Goal: Information Seeking & Learning: Understand process/instructions

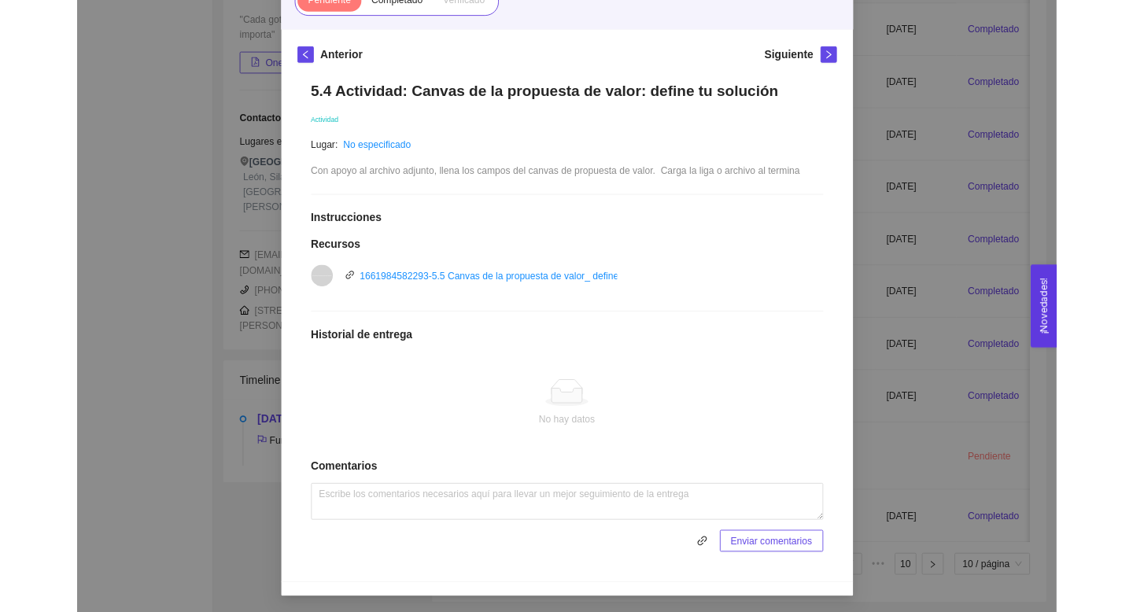
scroll to position [372, 0]
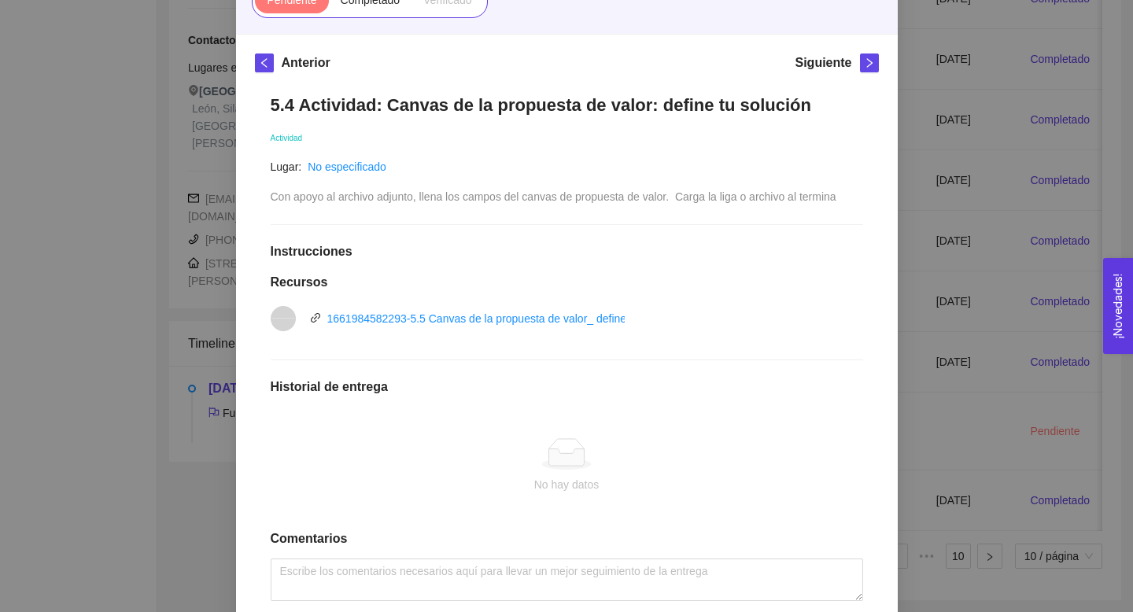
click at [666, 274] on div "5. PROBACIÓN DE COMPRA El emprendedor validará el mercado Asignado por [PERSON_…" at bounding box center [566, 306] width 1133 height 612
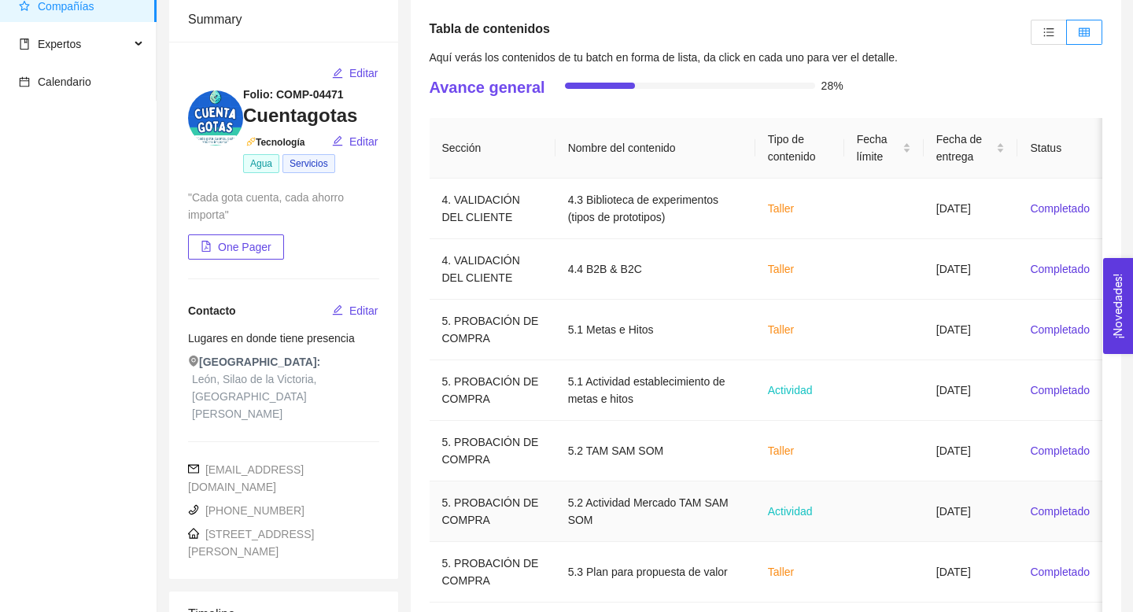
scroll to position [0, 0]
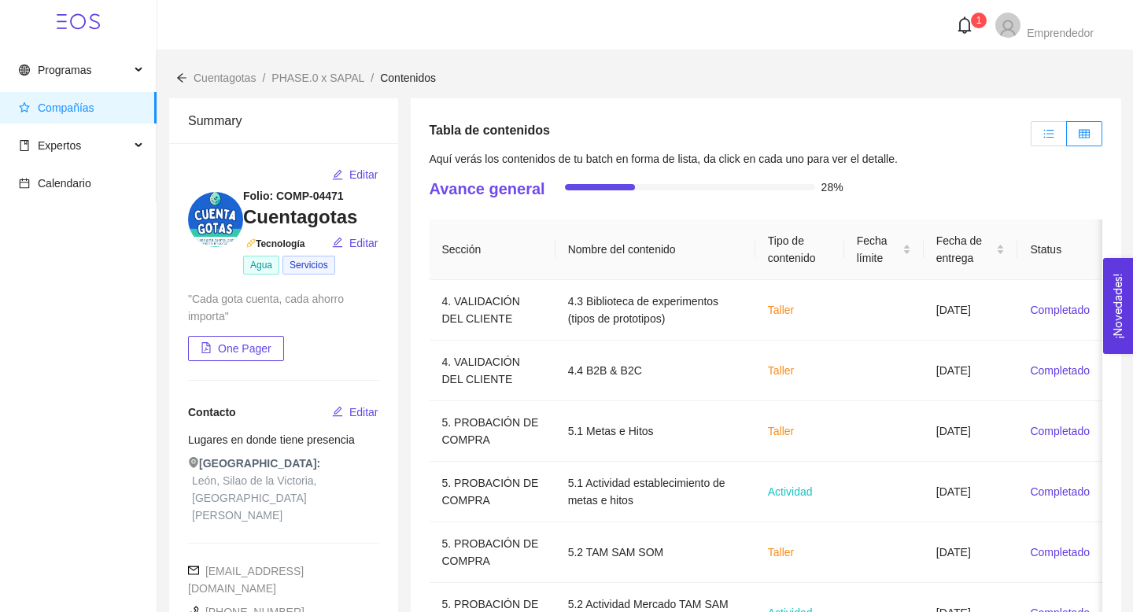
click at [666, 126] on label at bounding box center [1048, 133] width 36 height 25
click at [666, 138] on input "radio" at bounding box center [1031, 138] width 0 height 0
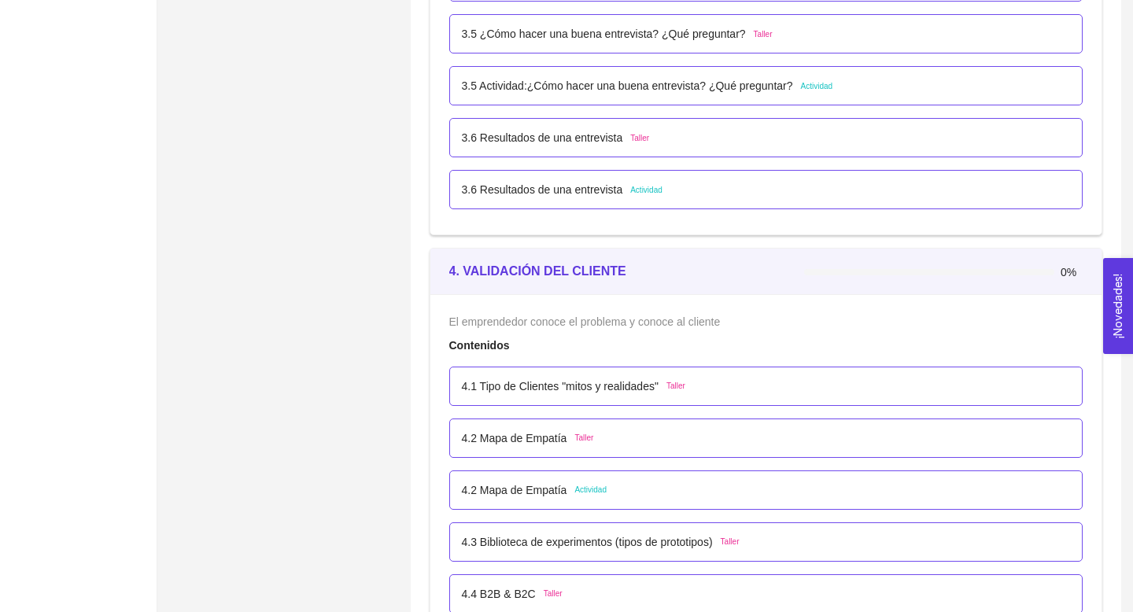
scroll to position [2348, 0]
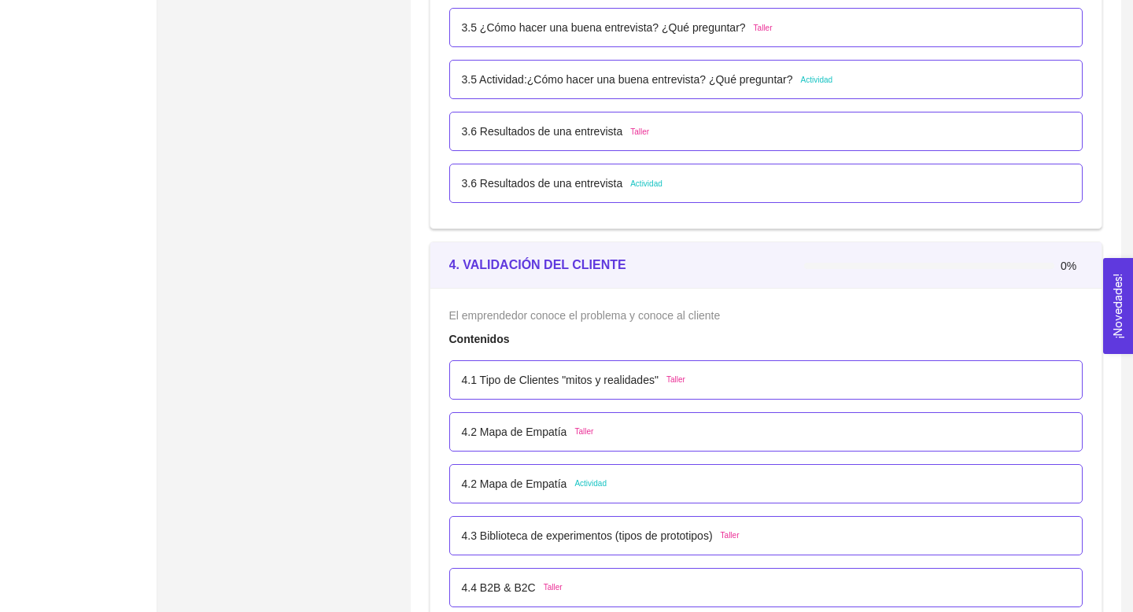
click at [613, 182] on p "3.6 Resultados de una entrevista" at bounding box center [542, 183] width 161 height 17
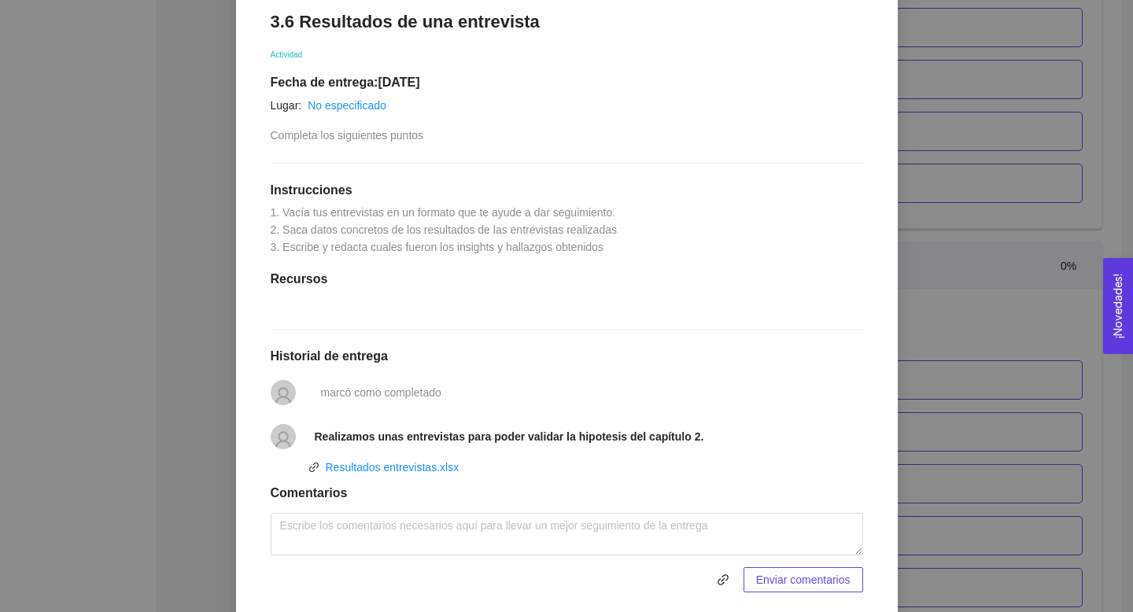
scroll to position [0, 0]
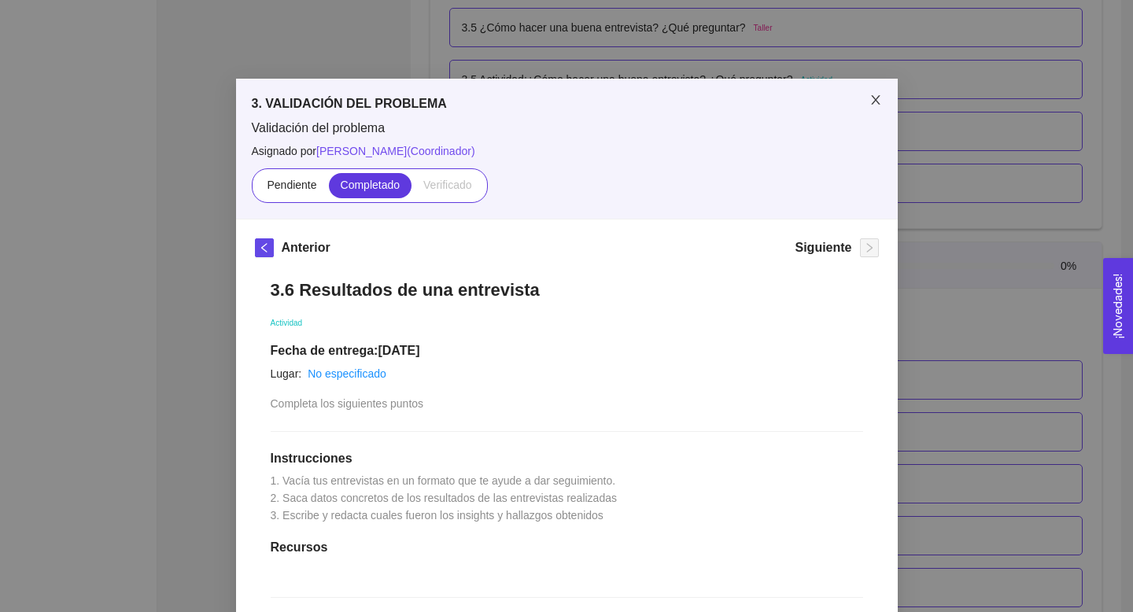
click at [666, 98] on icon "close" at bounding box center [875, 100] width 13 height 13
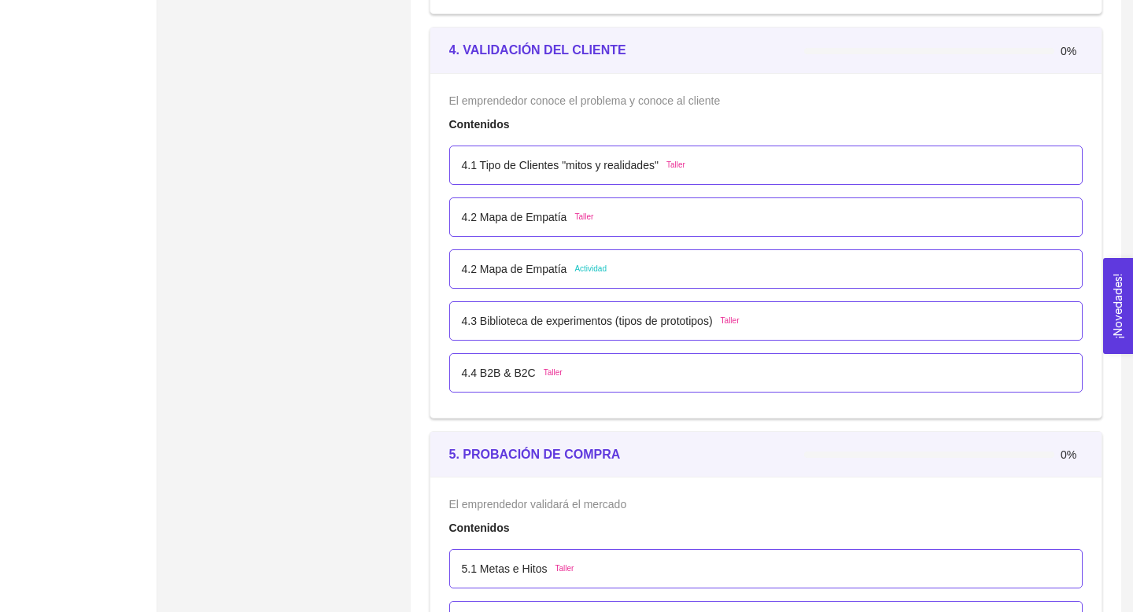
scroll to position [2543, 0]
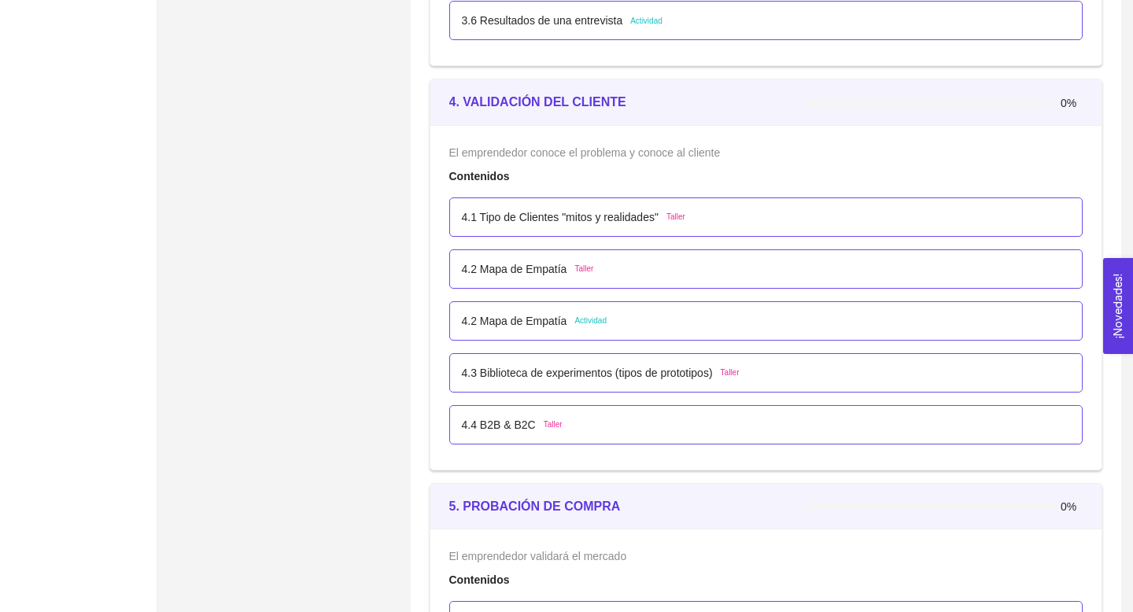
scroll to position [2515, 0]
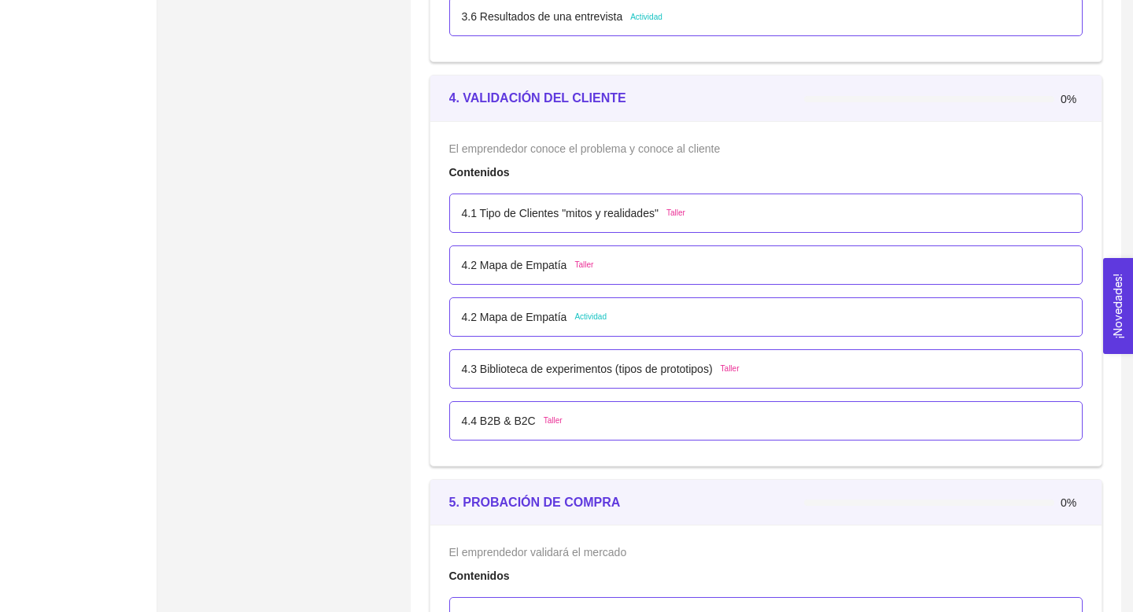
click at [533, 319] on p "4.2 Mapa de Empatía" at bounding box center [514, 316] width 105 height 17
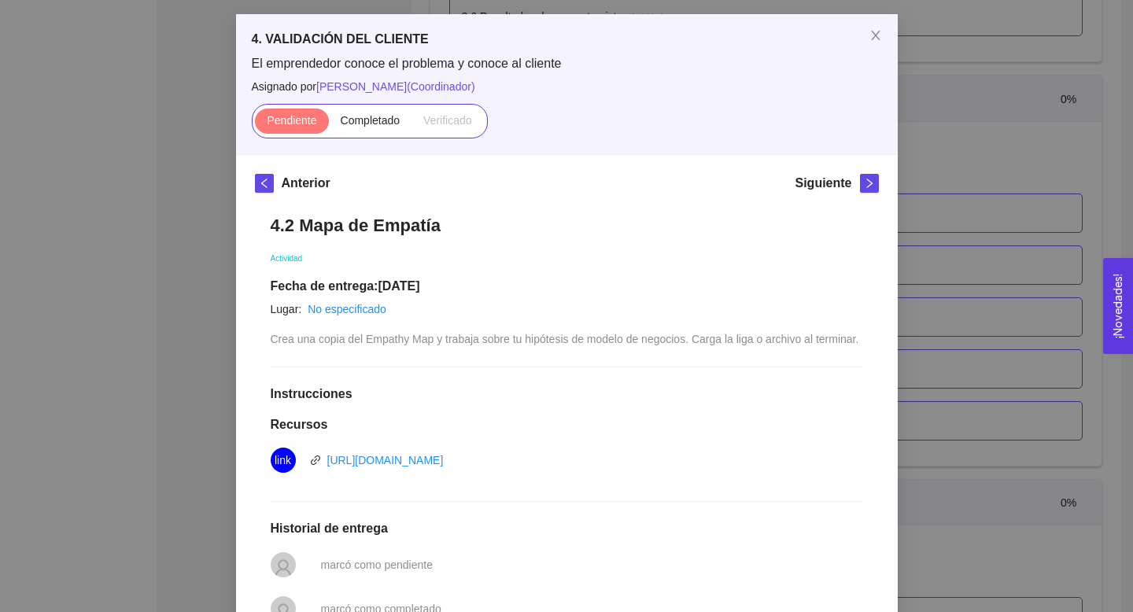
scroll to position [61, 0]
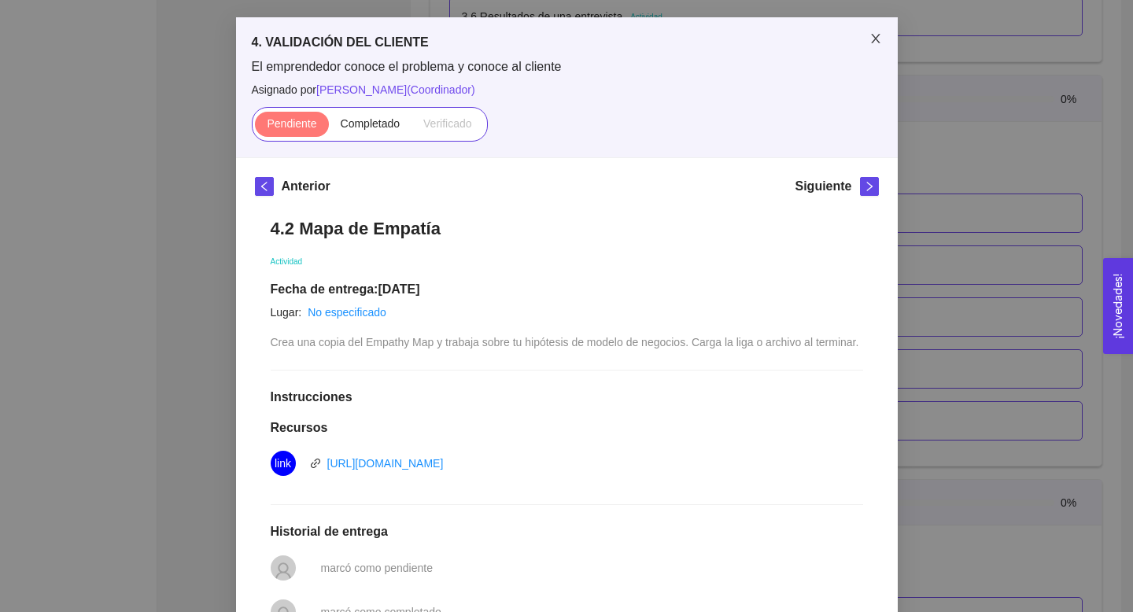
click at [876, 40] on icon "close" at bounding box center [875, 38] width 9 height 9
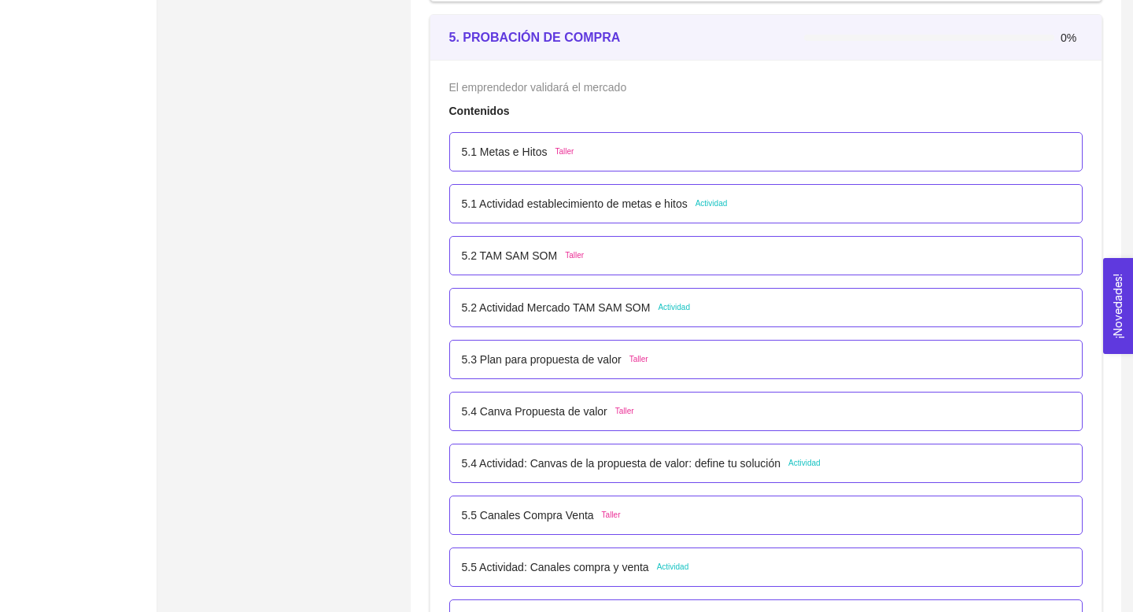
scroll to position [2981, 0]
click at [604, 306] on p "5.2 Actividad Mercado TAM SAM SOM" at bounding box center [556, 305] width 189 height 17
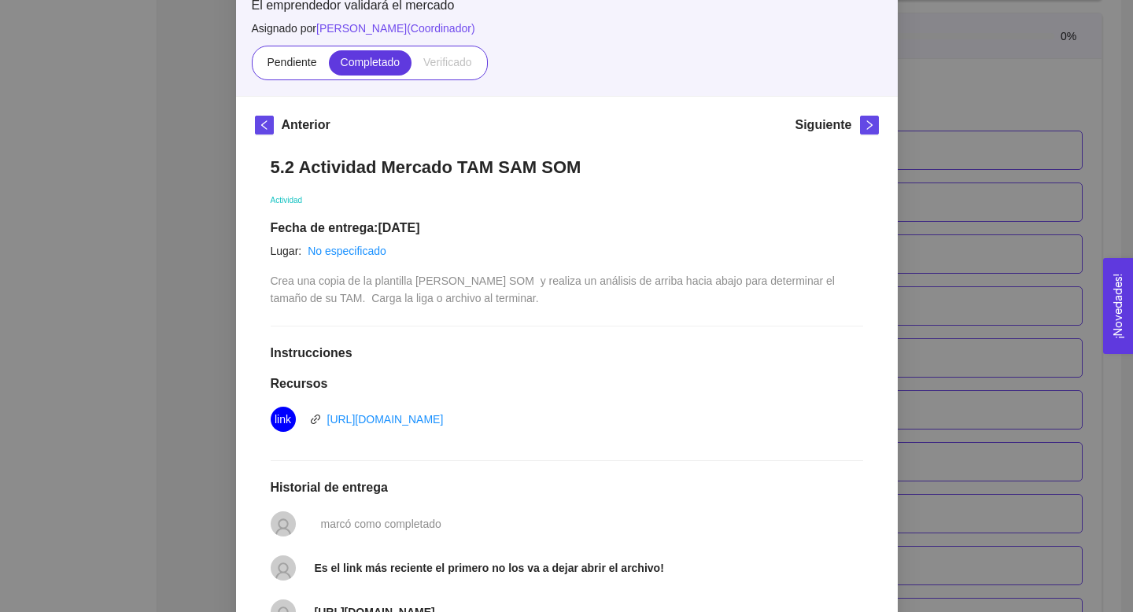
scroll to position [0, 0]
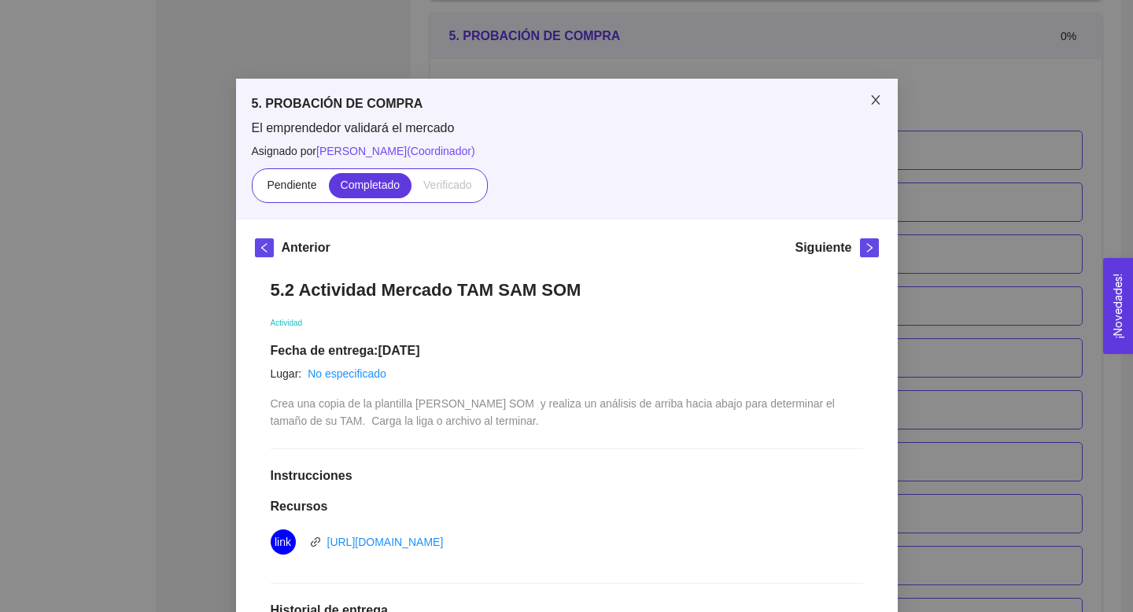
click at [873, 104] on icon "close" at bounding box center [875, 100] width 13 height 13
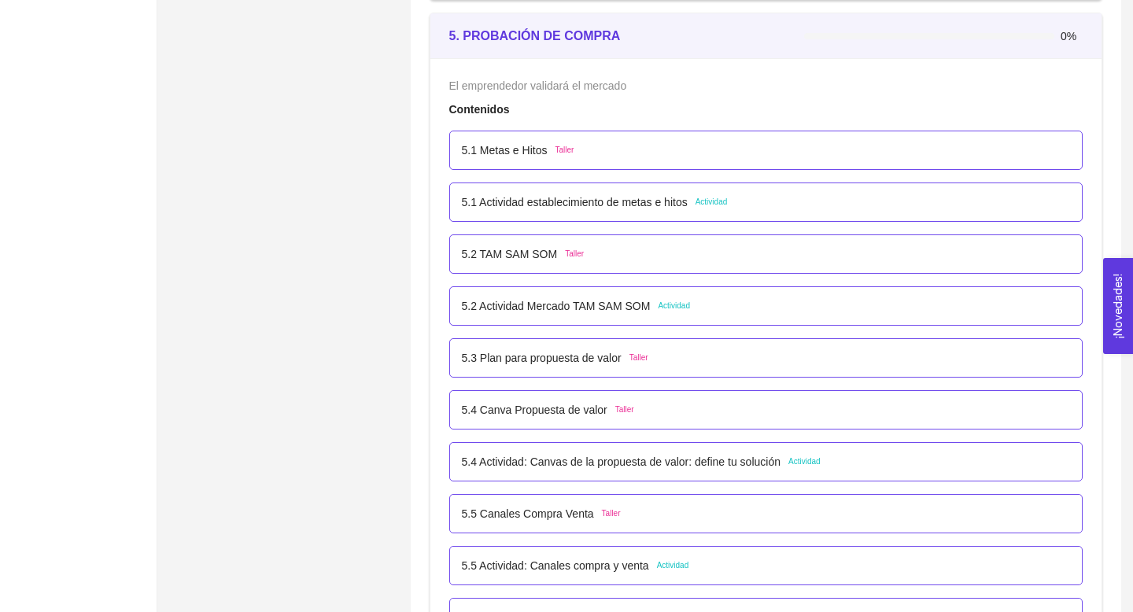
click at [632, 463] on p "5.4 Actividad: Canvas de la propuesta de valor: define tu solución" at bounding box center [621, 461] width 319 height 17
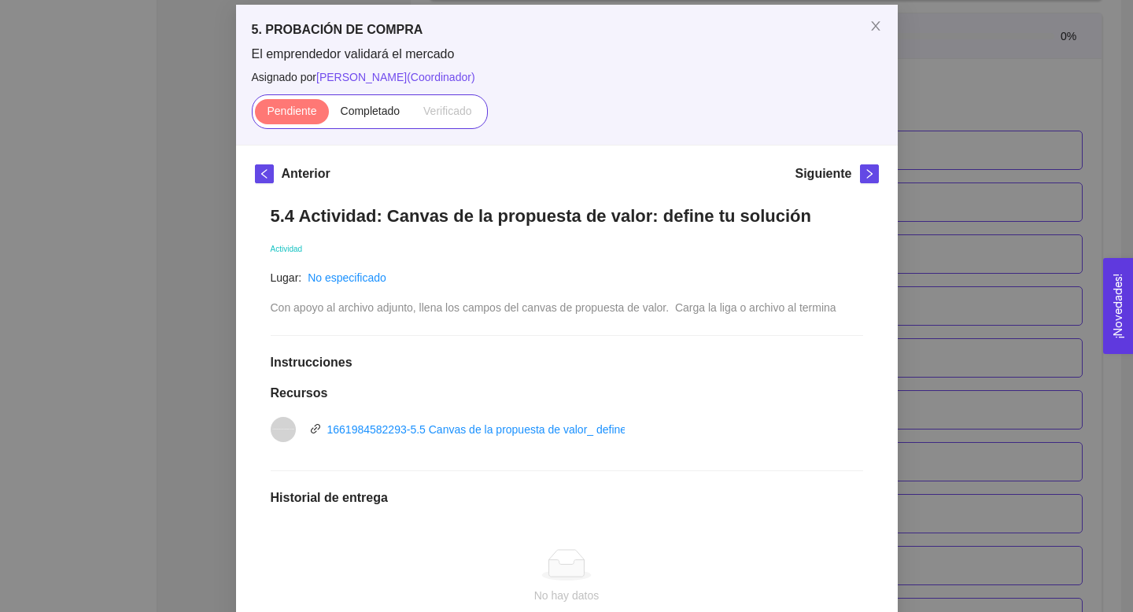
scroll to position [75, 0]
click at [527, 429] on link "1661984582293-5.5 Canvas de la propuesta de valor_ define tu solución.pptx" at bounding box center [516, 428] width 379 height 13
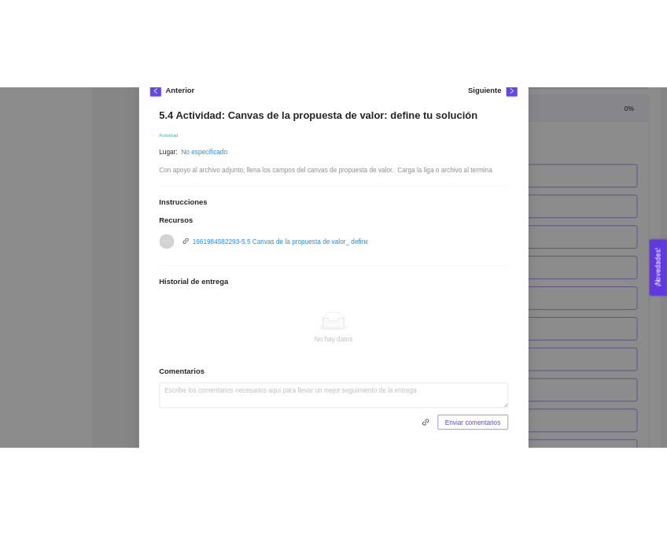
scroll to position [281, 0]
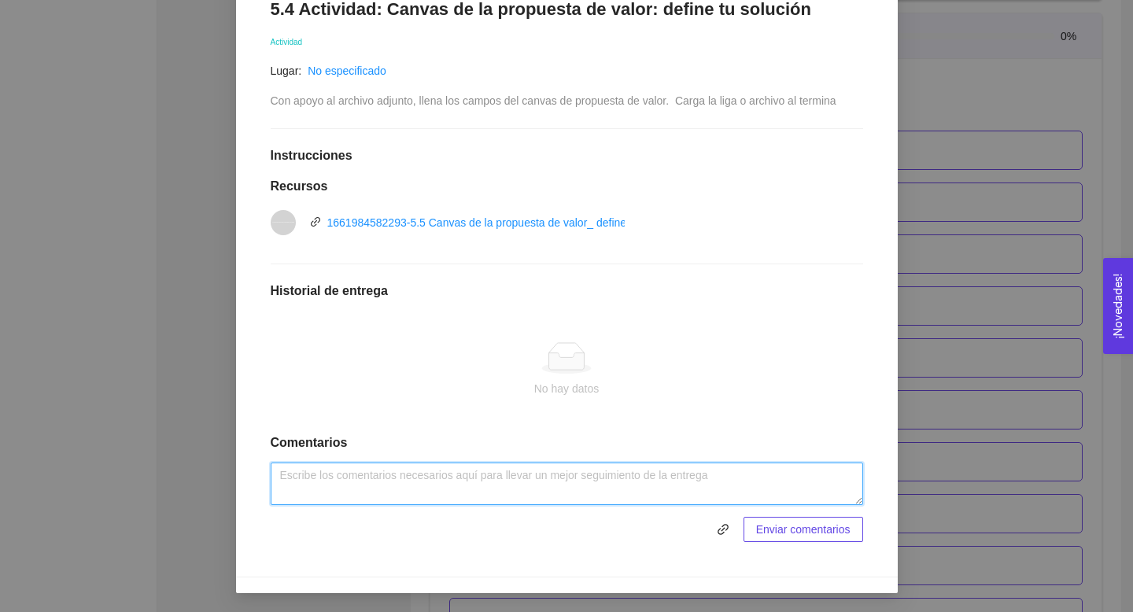
click at [381, 496] on textarea at bounding box center [567, 484] width 592 height 42
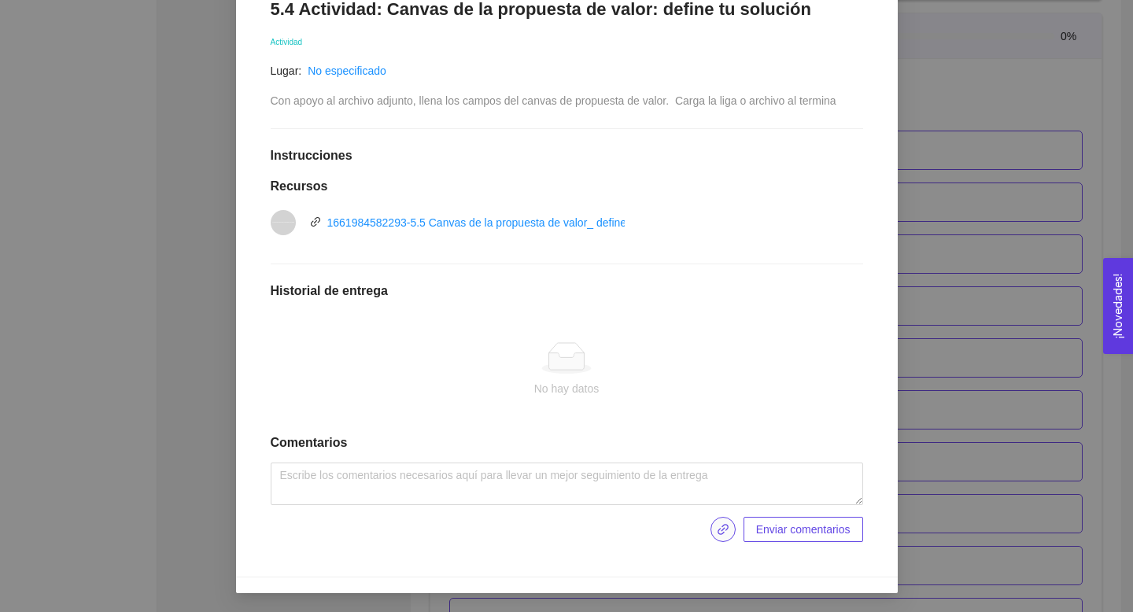
click at [721, 529] on icon "link" at bounding box center [723, 529] width 13 height 13
click at [721, 527] on icon "link" at bounding box center [723, 529] width 13 height 13
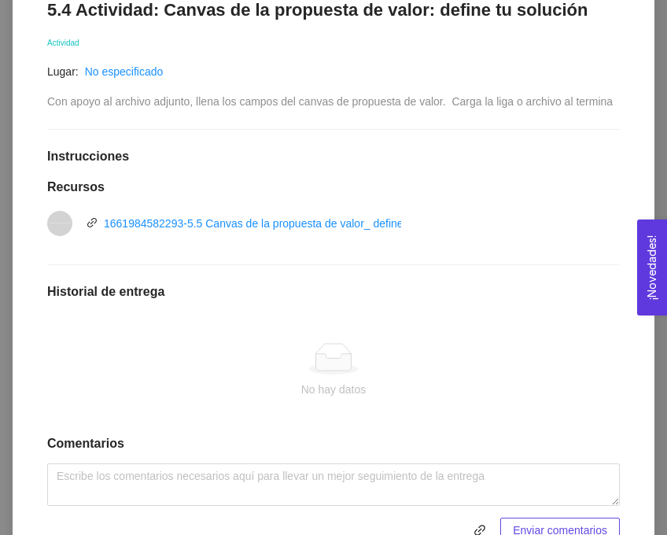
scroll to position [375, 0]
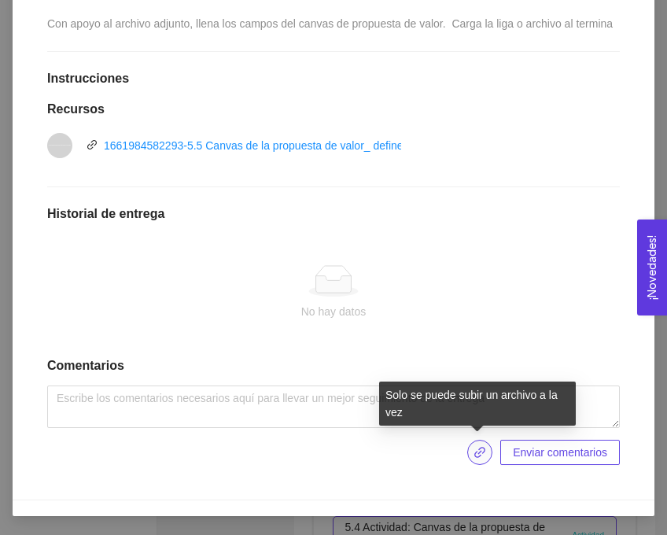
click at [480, 459] on button "button" at bounding box center [479, 452] width 25 height 25
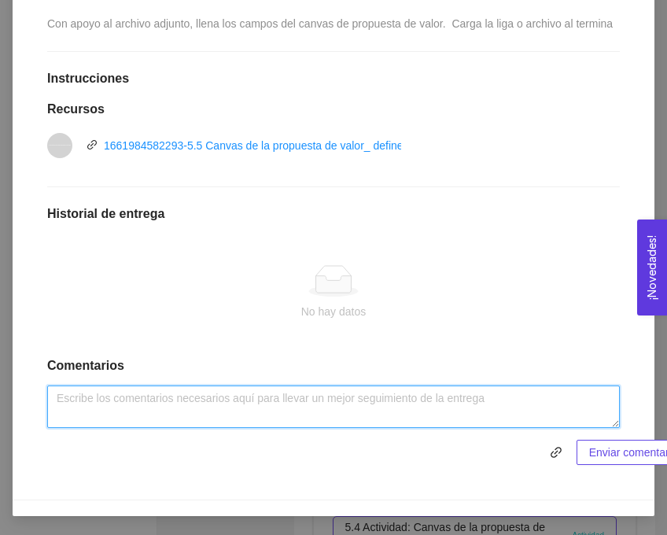
click at [307, 388] on textarea at bounding box center [333, 406] width 573 height 42
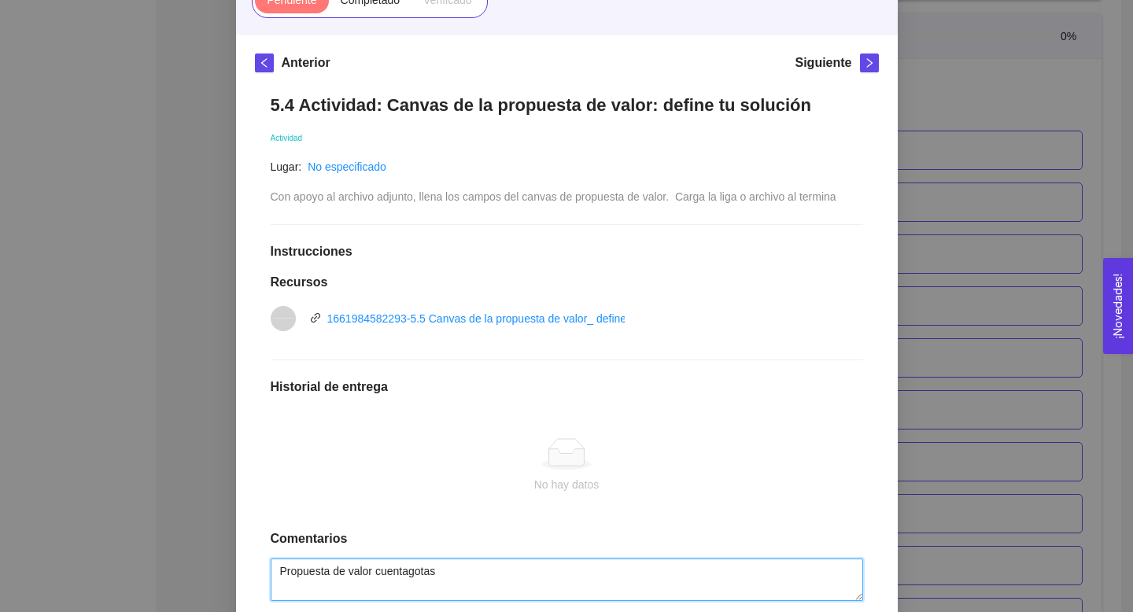
scroll to position [281, 0]
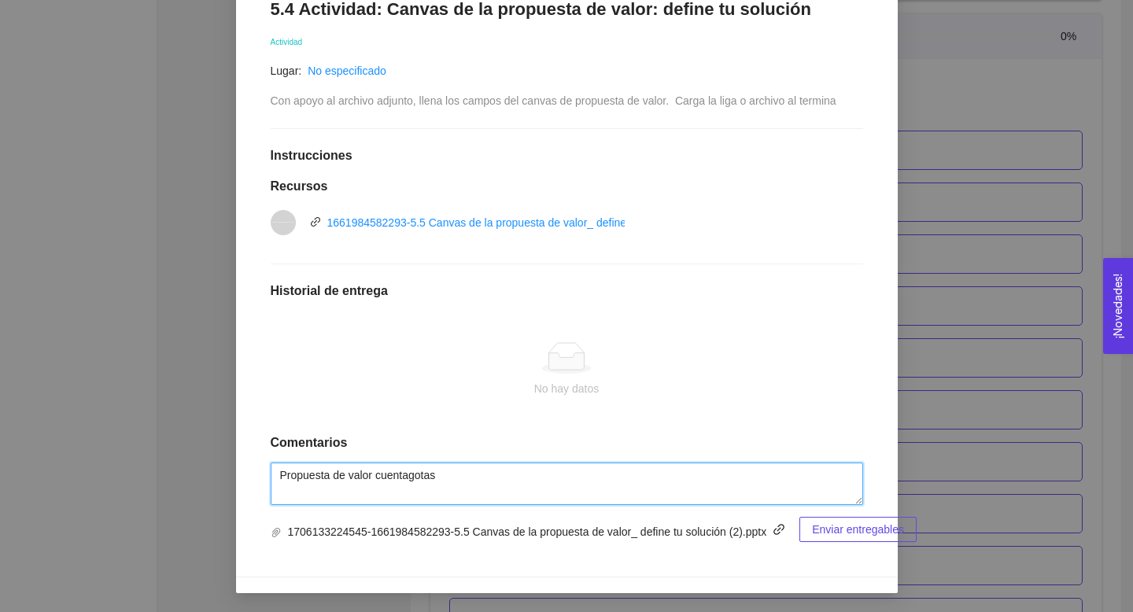
type textarea "Propuesta de valor cuentagotas"
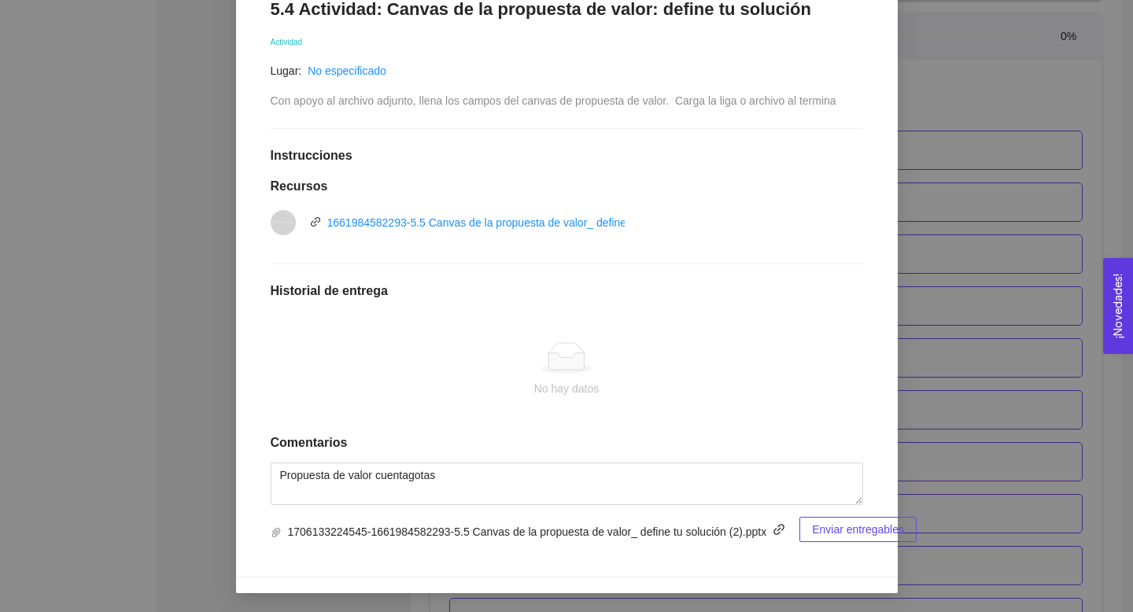
click at [851, 531] on span "Enviar entregables" at bounding box center [858, 529] width 92 height 17
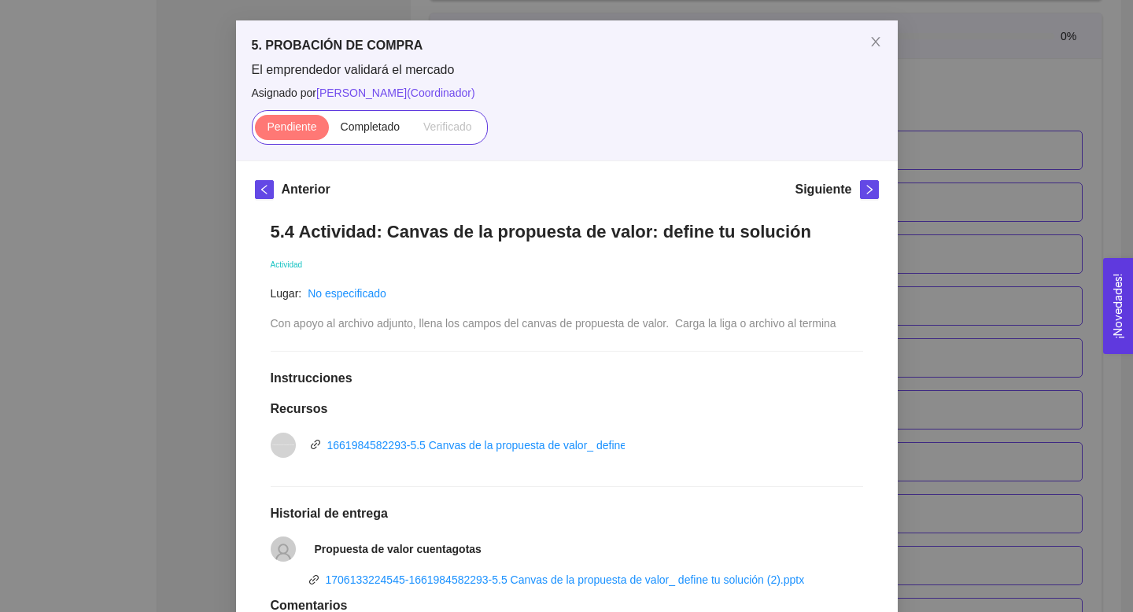
scroll to position [0, 0]
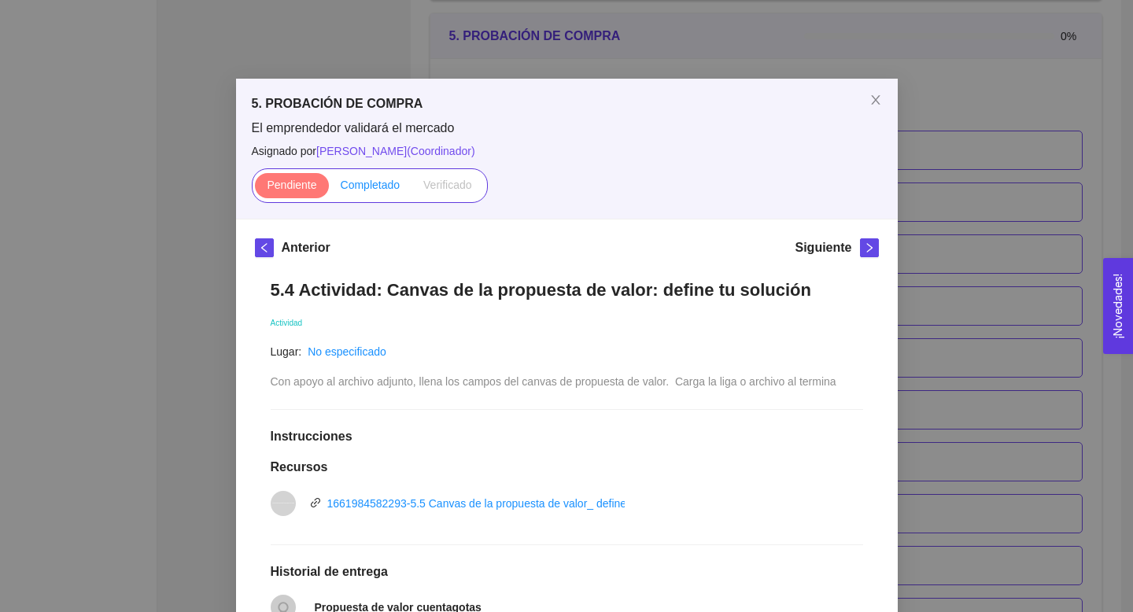
click at [363, 183] on span "Completado" at bounding box center [371, 185] width 60 height 13
click at [329, 189] on input "Completado" at bounding box center [329, 189] width 0 height 0
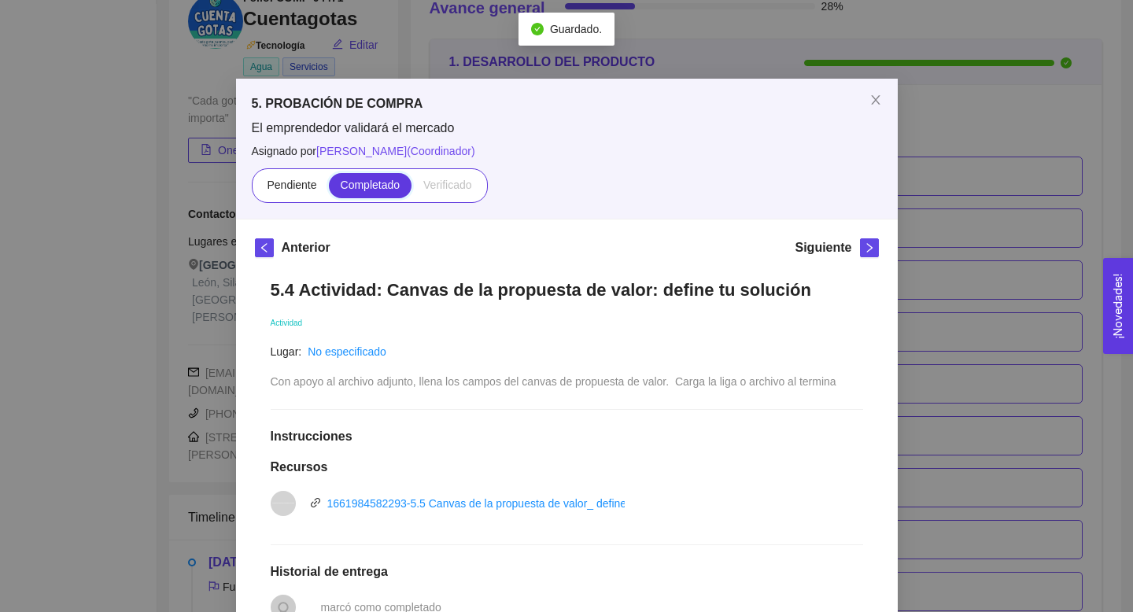
scroll to position [2981, 0]
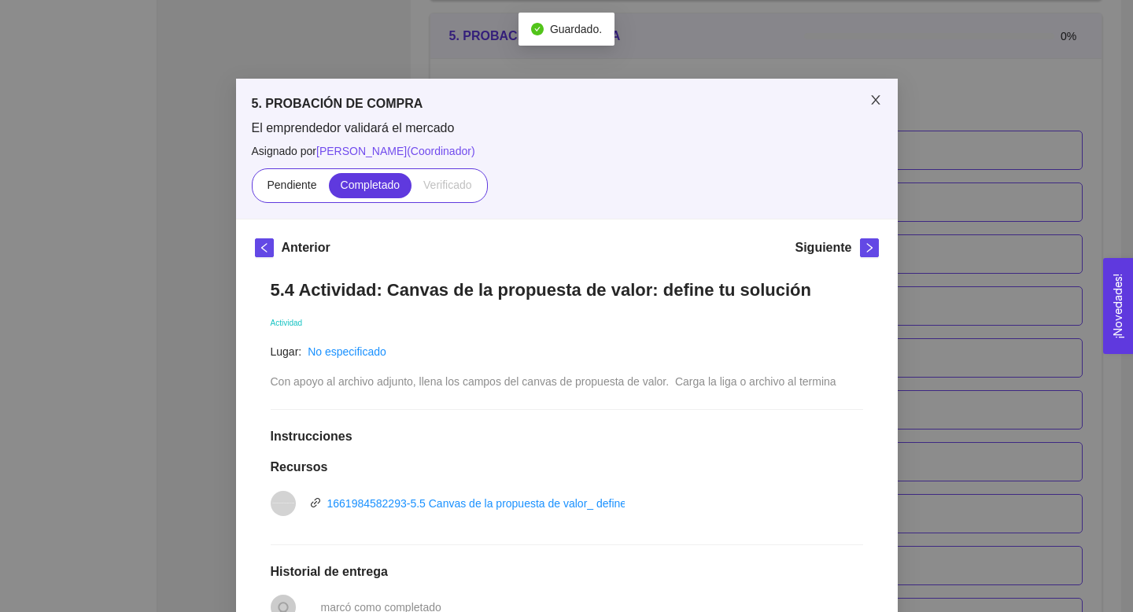
click at [886, 98] on span "Close" at bounding box center [875, 101] width 44 height 44
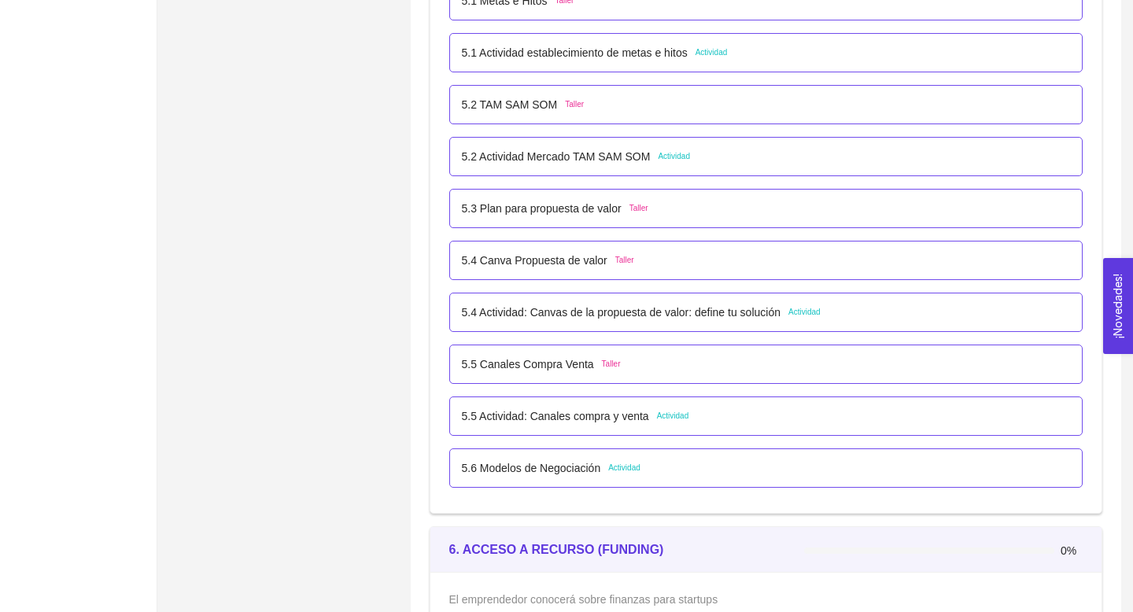
scroll to position [3074, 0]
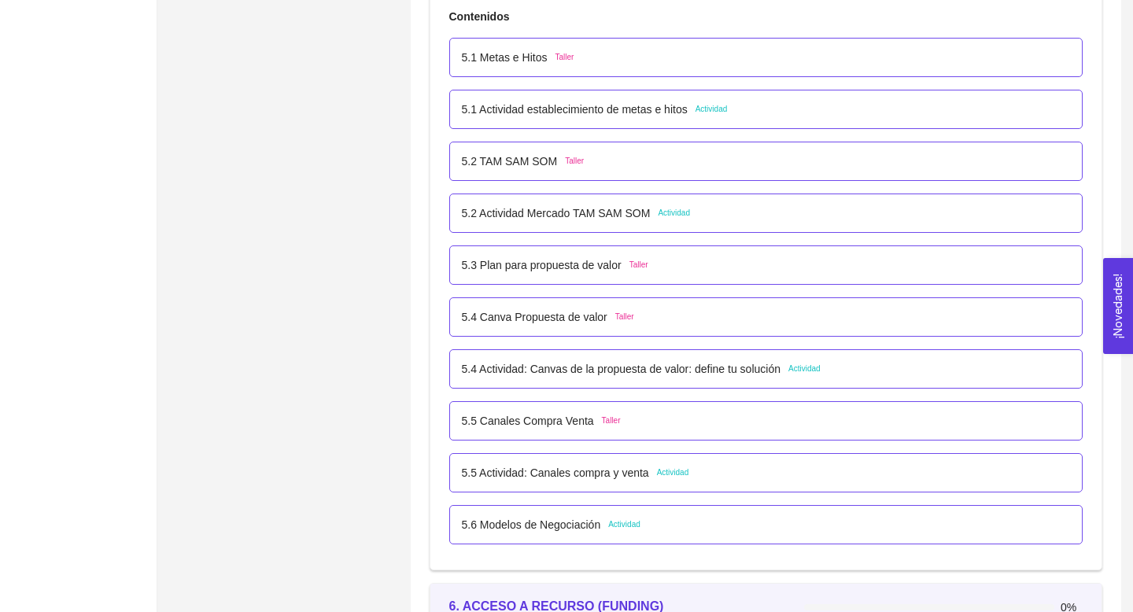
click at [630, 477] on p "5.5 Actividad: Canales compra y venta" at bounding box center [555, 472] width 187 height 17
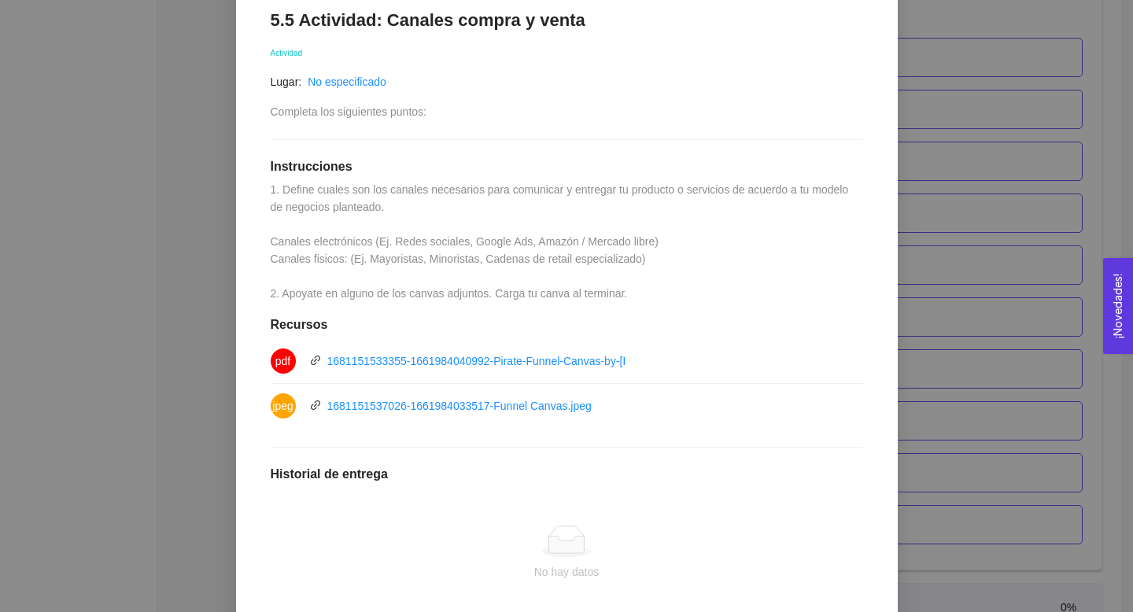
scroll to position [348, 0]
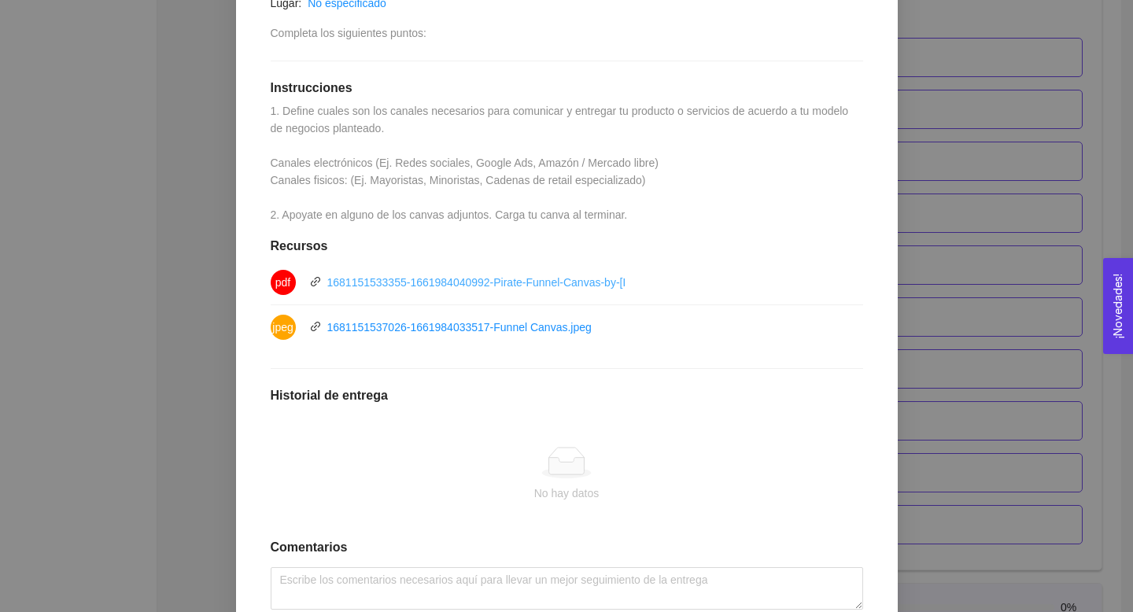
click at [567, 280] on link "1681151533355-1661984040992-Pirate-Funnel-Canvas-by-[PERSON_NAME].pdf" at bounding box center [528, 282] width 402 height 13
click at [462, 330] on link "1681151537026-1661984033517-Funnel Canvas.jpeg" at bounding box center [459, 327] width 264 height 13
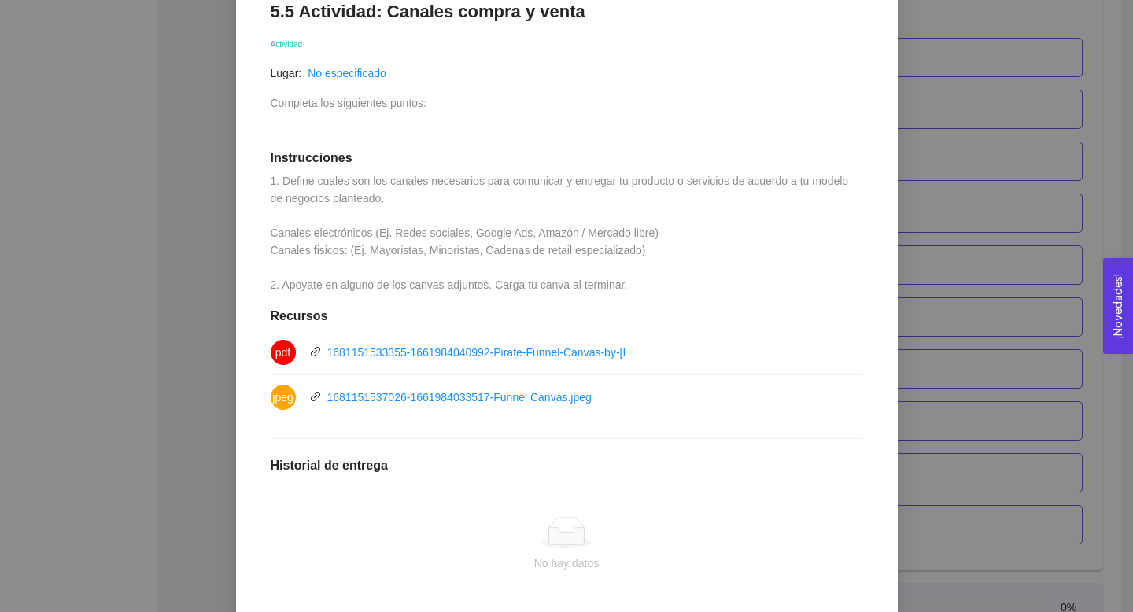
scroll to position [266, 0]
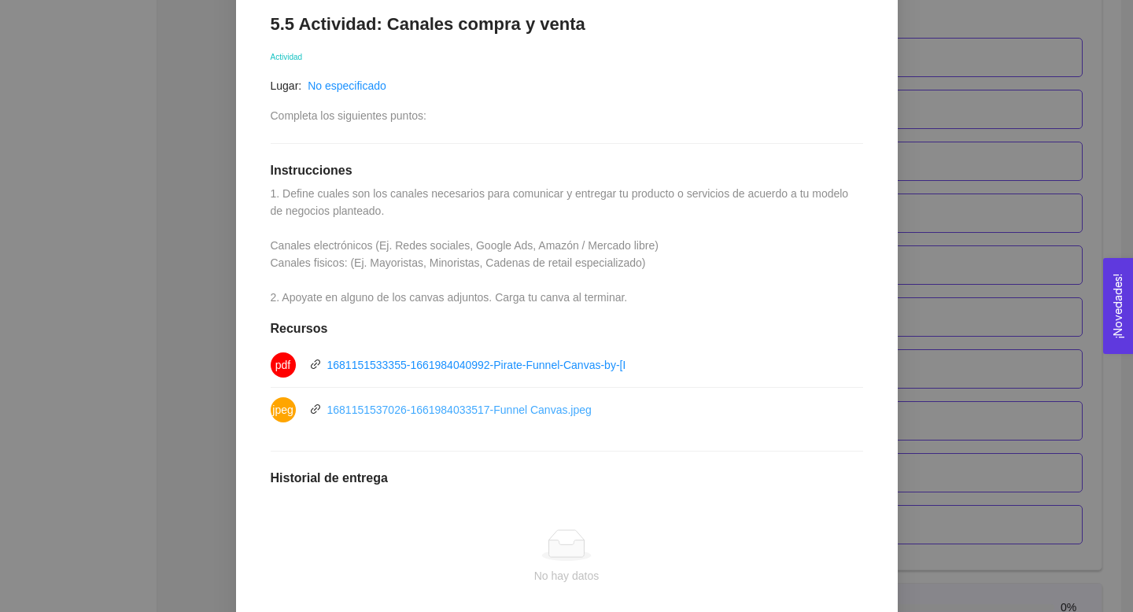
click at [391, 415] on link "1681151537026-1661984033517-Funnel Canvas.jpeg" at bounding box center [459, 410] width 264 height 13
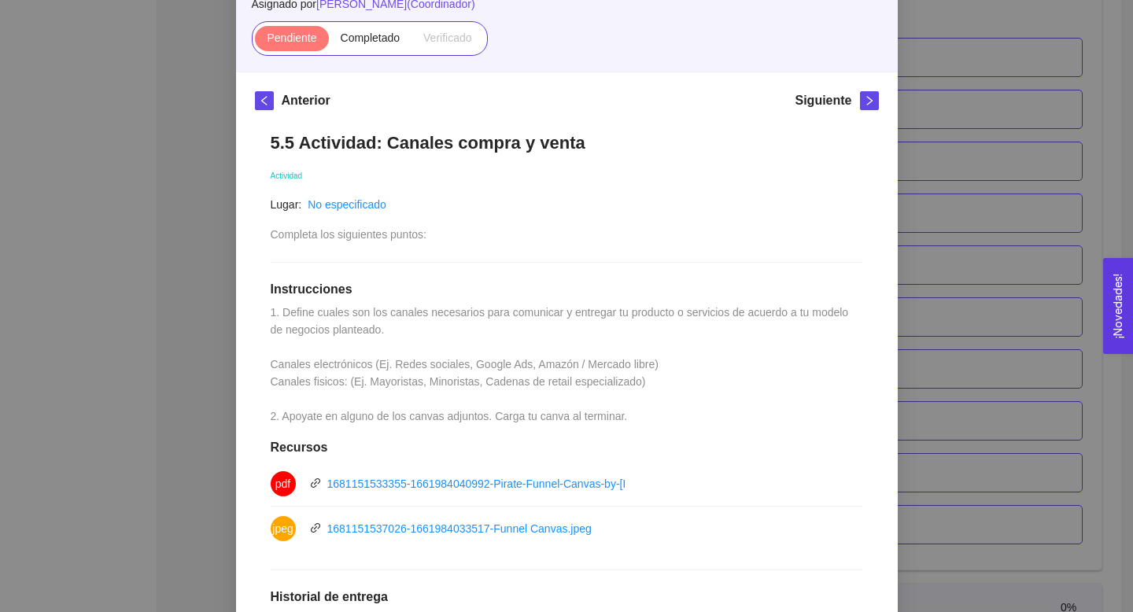
scroll to position [96, 0]
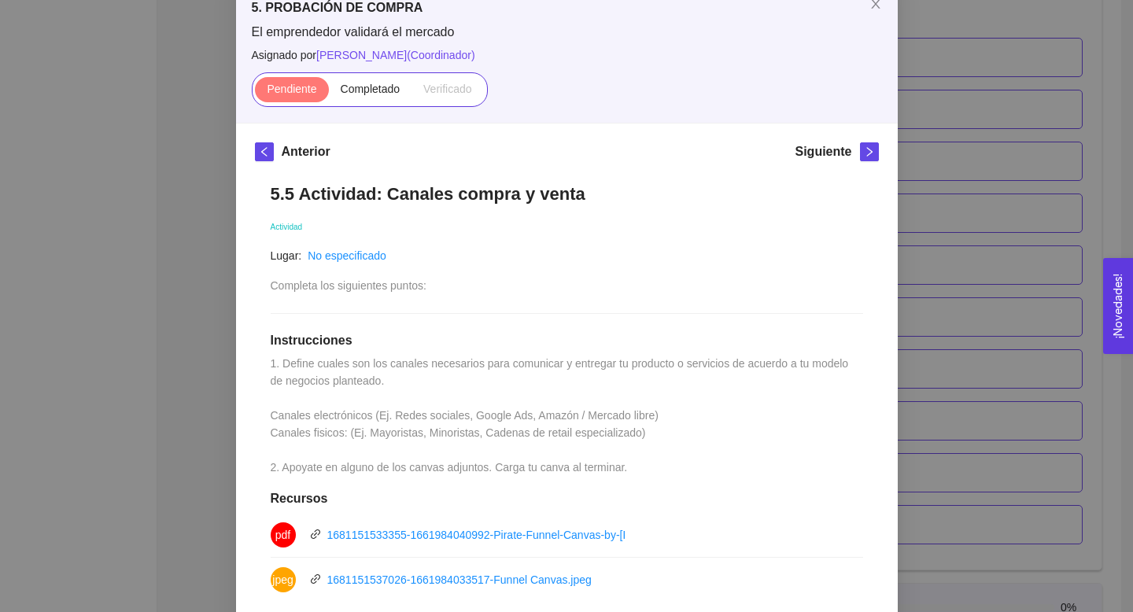
click at [349, 370] on div "5.5 Actividad: Canales compra y venta Actividad Lugar: No especificado Completa…" at bounding box center [567, 541] width 624 height 747
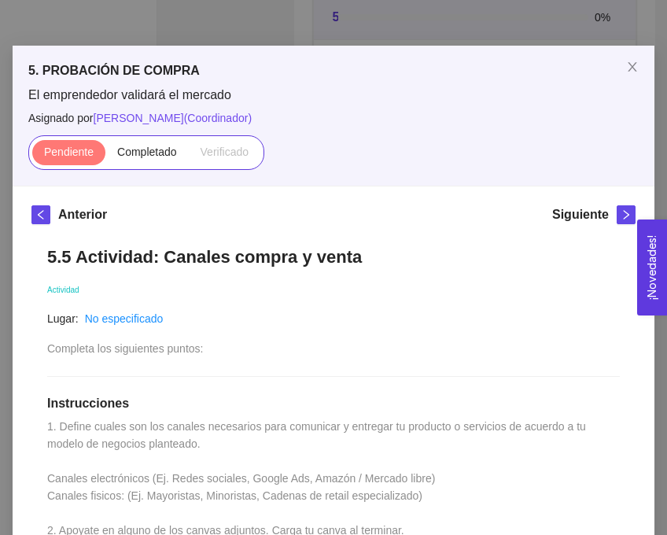
scroll to position [0, 0]
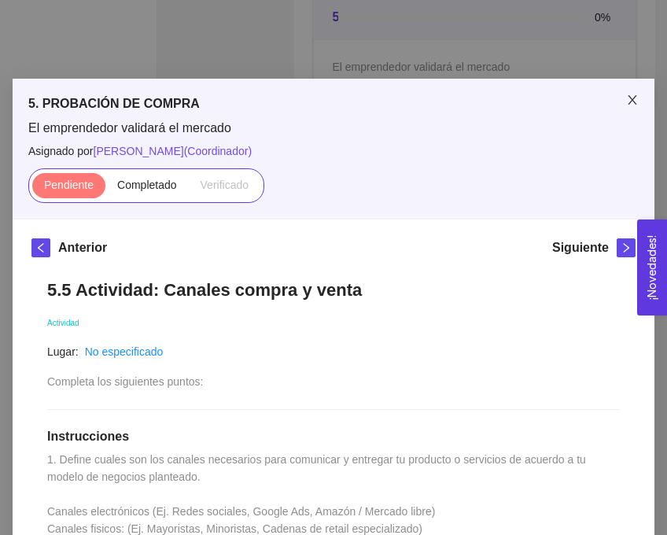
click at [639, 100] on span "Close" at bounding box center [632, 101] width 44 height 44
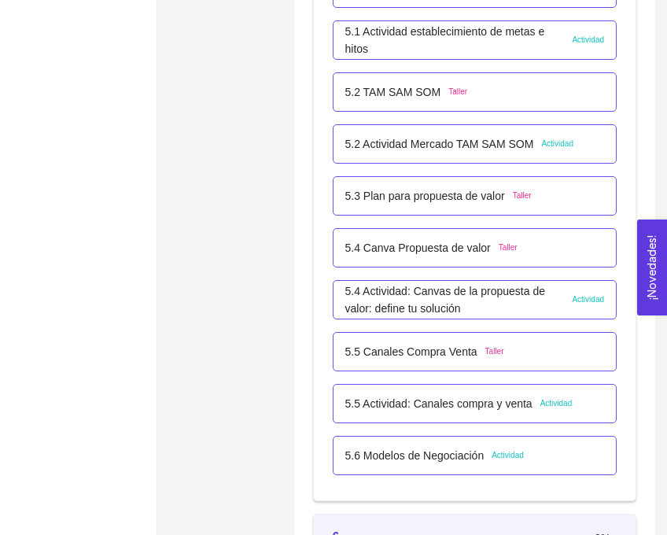
scroll to position [3241, 0]
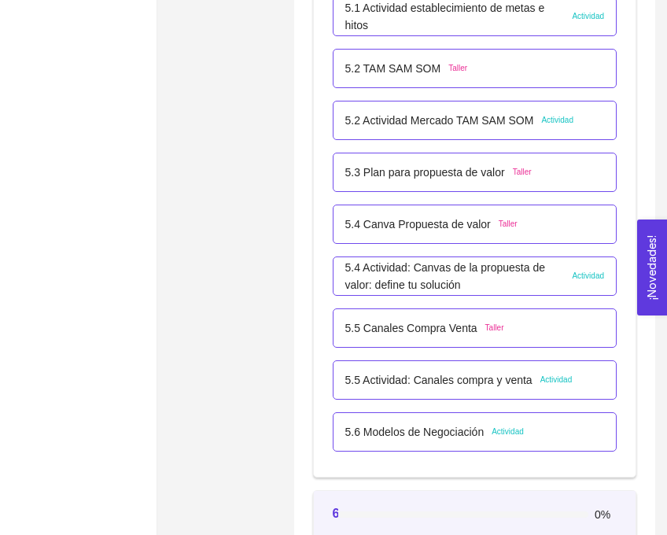
click at [488, 289] on p "5.4 Actividad: Canvas de la propuesta de valor: define tu solución" at bounding box center [454, 276] width 219 height 35
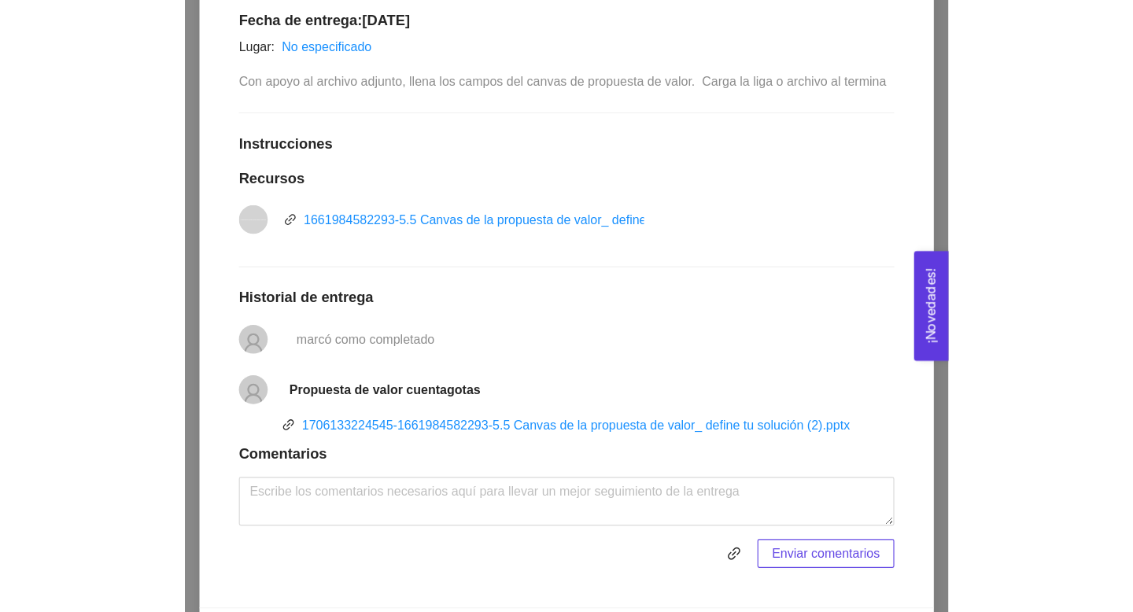
scroll to position [336, 0]
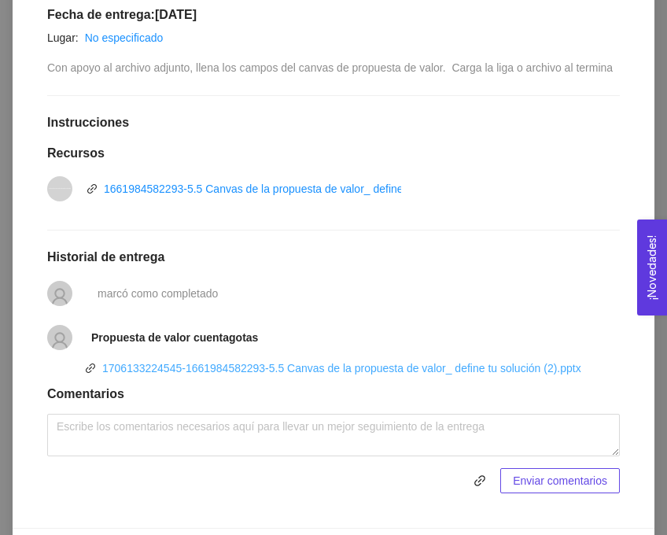
click at [333, 374] on link "1706133224545-1661984582293-5.5 Canvas de la propuesta de valor_ define tu solu…" at bounding box center [341, 368] width 479 height 13
click at [327, 42] on div "Lugar: No especificado" at bounding box center [330, 37] width 566 height 17
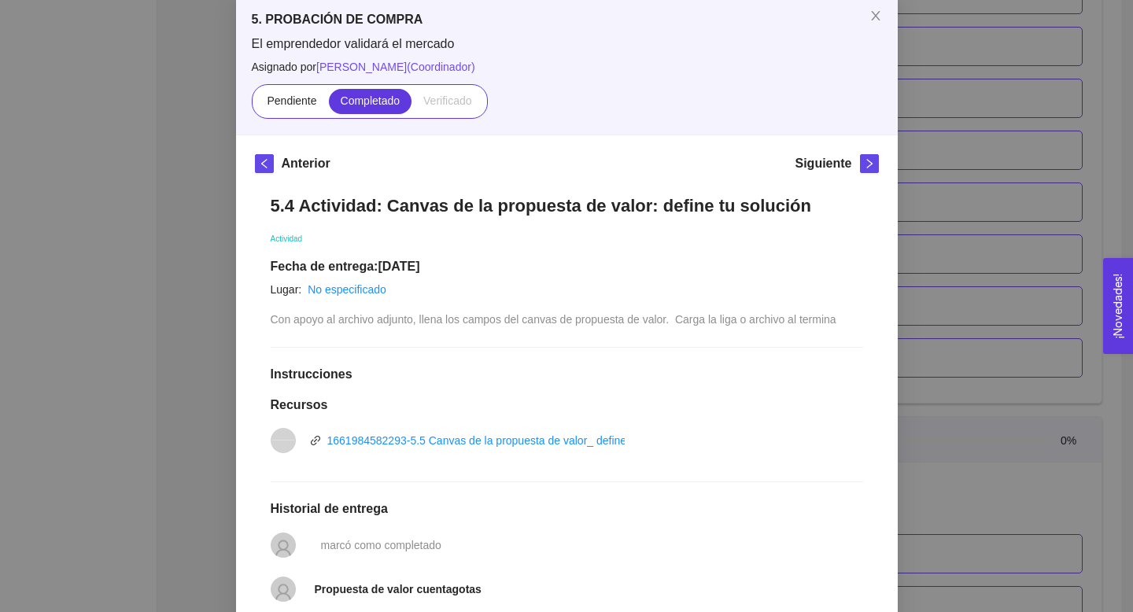
scroll to position [22, 0]
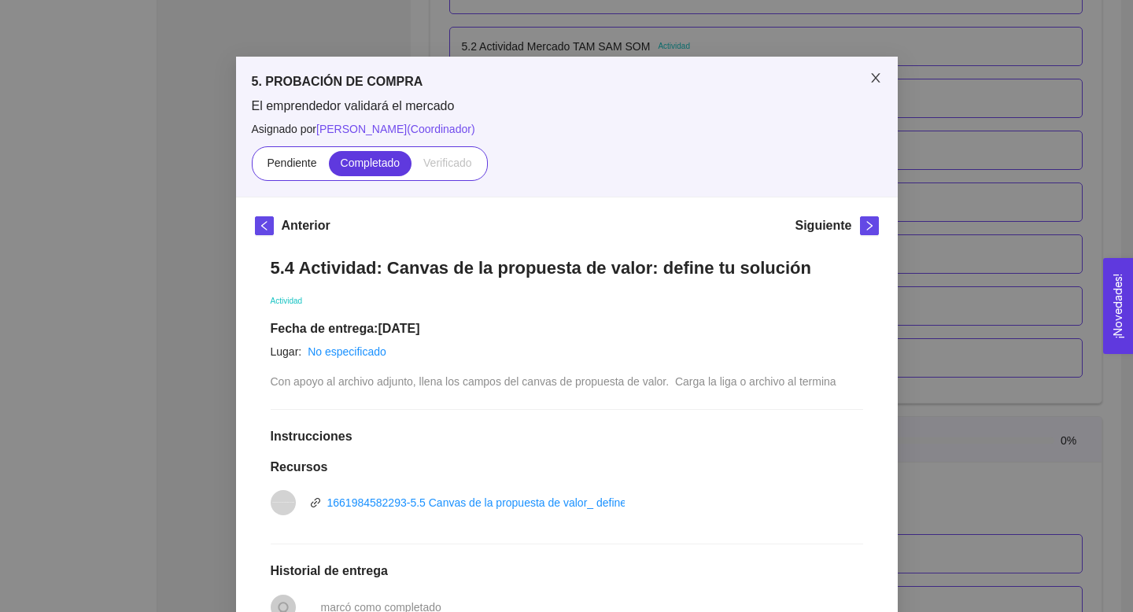
click at [883, 69] on span "Close" at bounding box center [875, 79] width 44 height 44
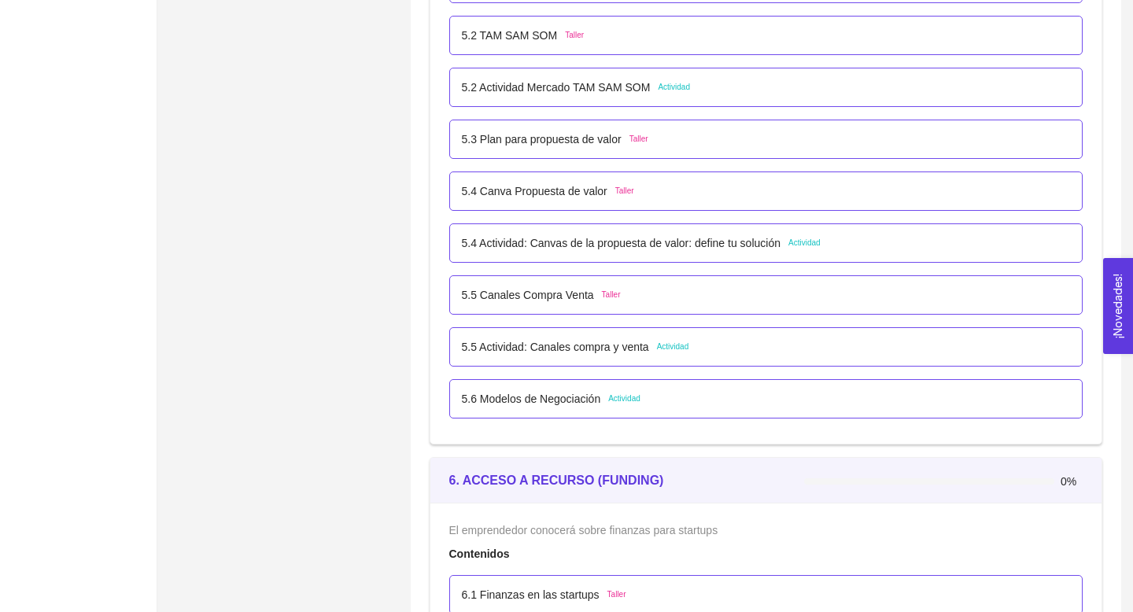
scroll to position [3183, 0]
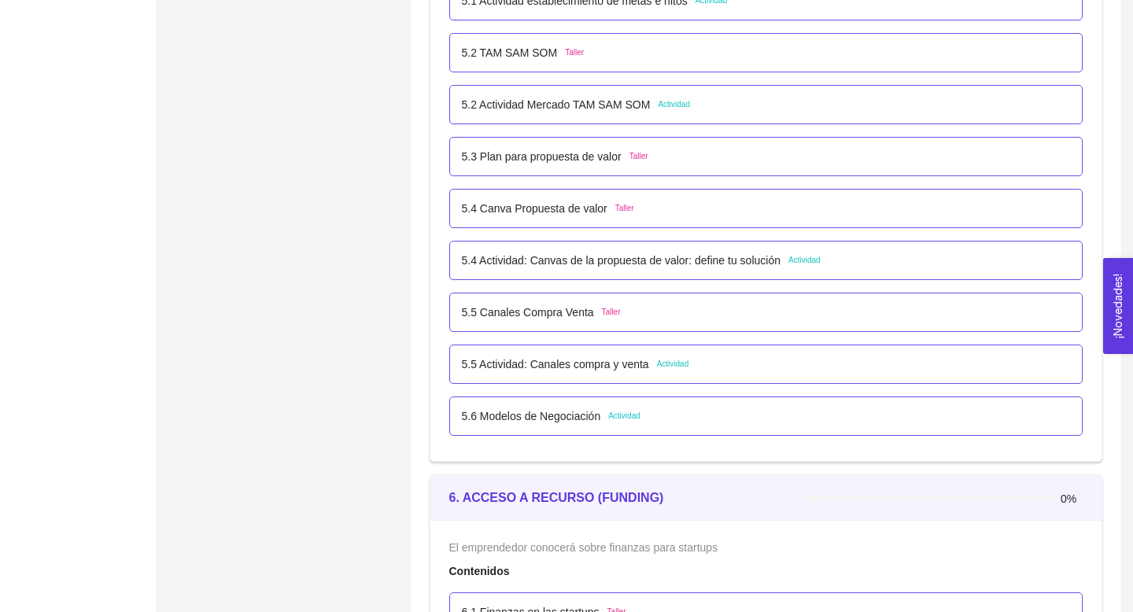
click at [662, 255] on p "5.4 Actividad: Canvas de la propuesta de valor: define tu solución" at bounding box center [621, 260] width 319 height 17
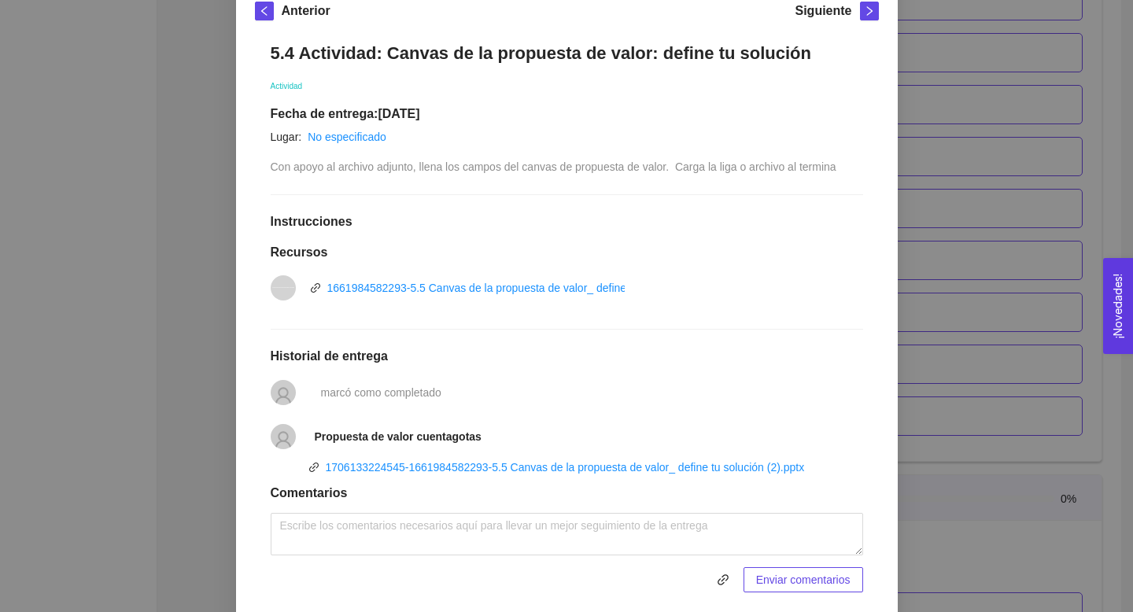
scroll to position [0, 0]
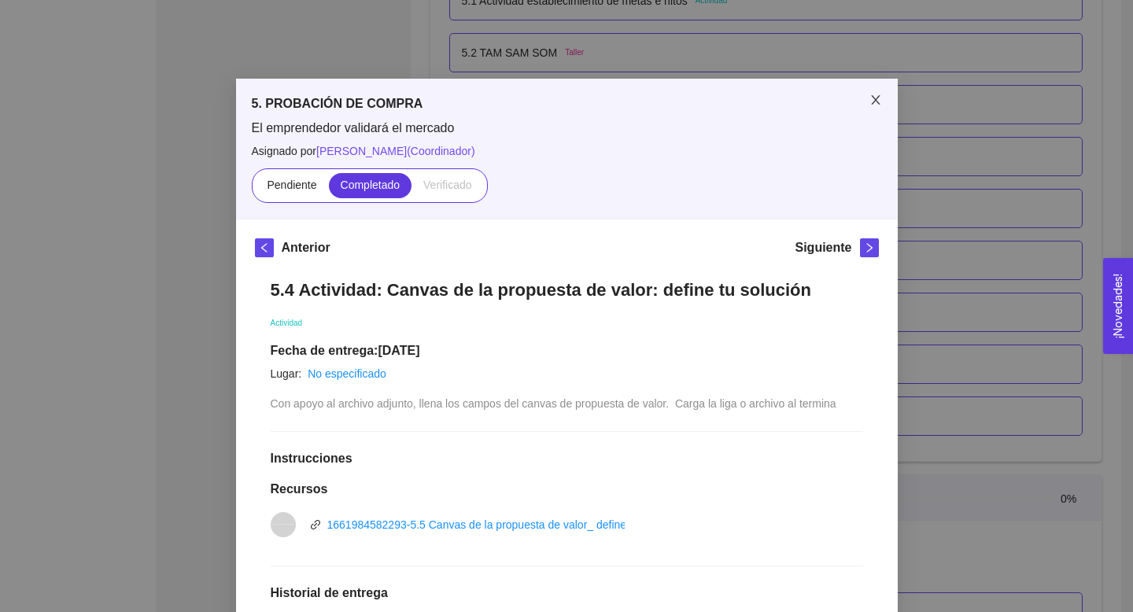
click at [864, 101] on span "Close" at bounding box center [875, 101] width 44 height 44
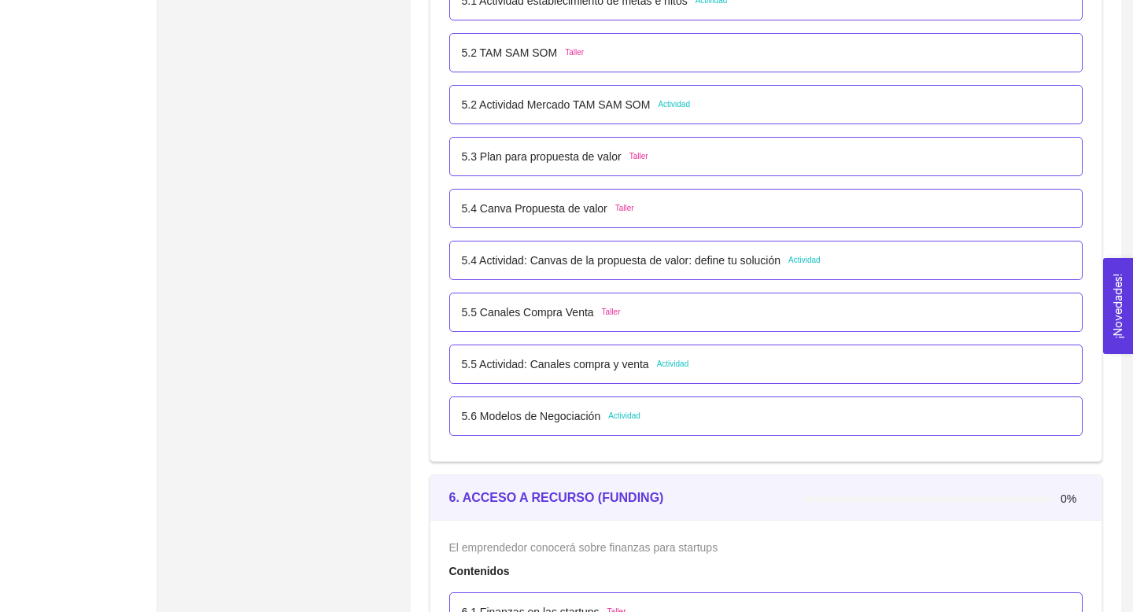
click at [588, 369] on p "5.5 Actividad: Canales compra y venta" at bounding box center [555, 364] width 187 height 17
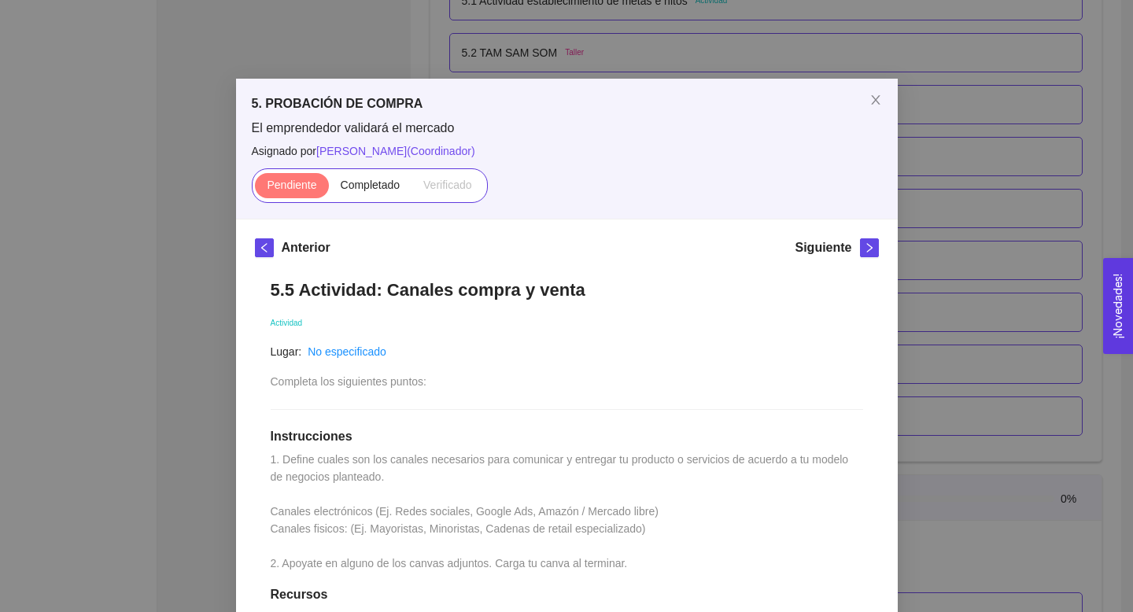
scroll to position [176, 0]
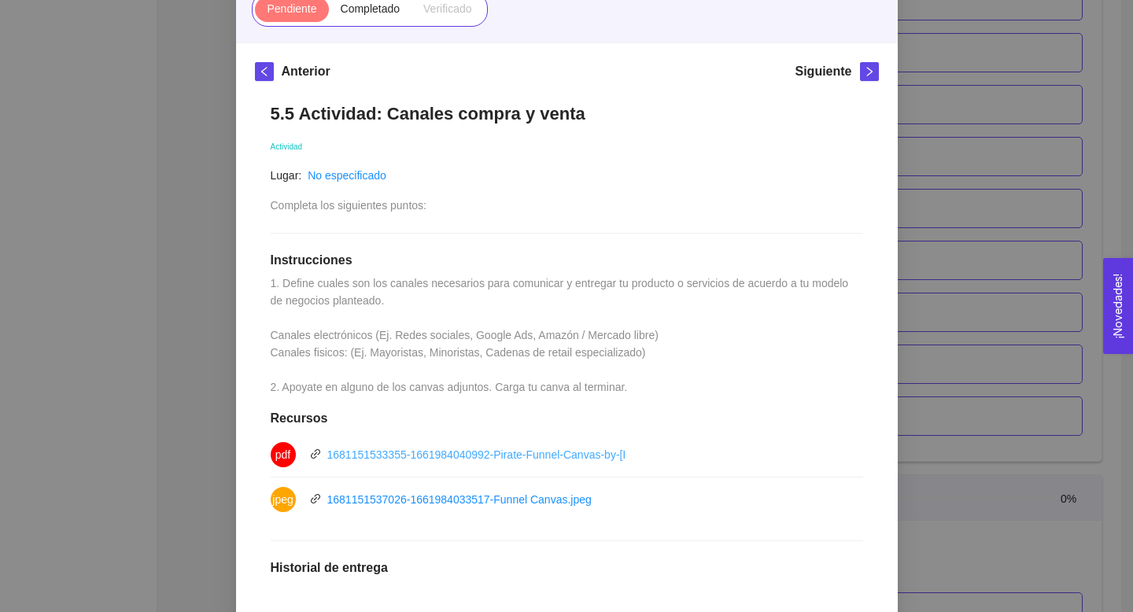
click at [423, 450] on link "1681151533355-1661984040992-Pirate-Funnel-Canvas-by-[PERSON_NAME].pdf" at bounding box center [528, 454] width 402 height 13
